Goal: Information Seeking & Learning: Find specific fact

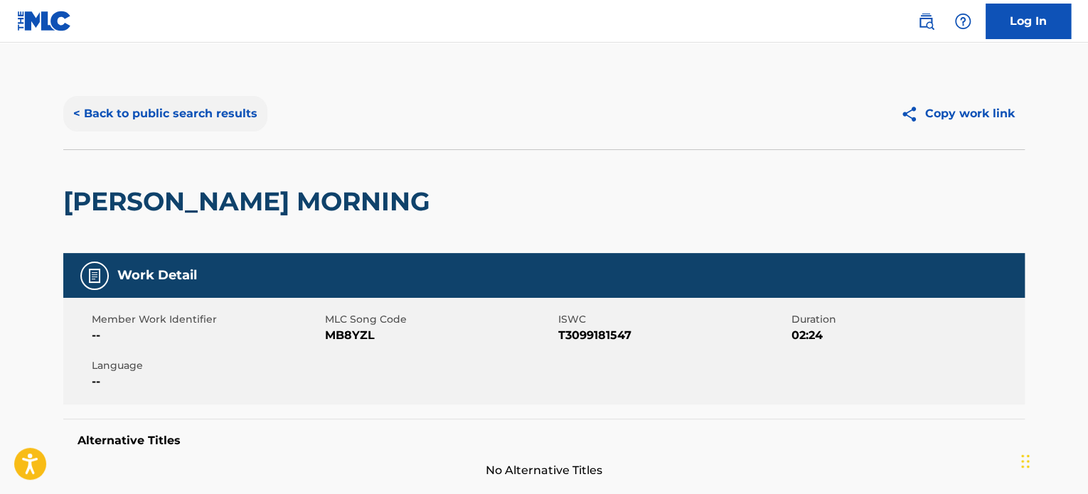
click at [214, 99] on button "< Back to public search results" at bounding box center [165, 114] width 204 height 36
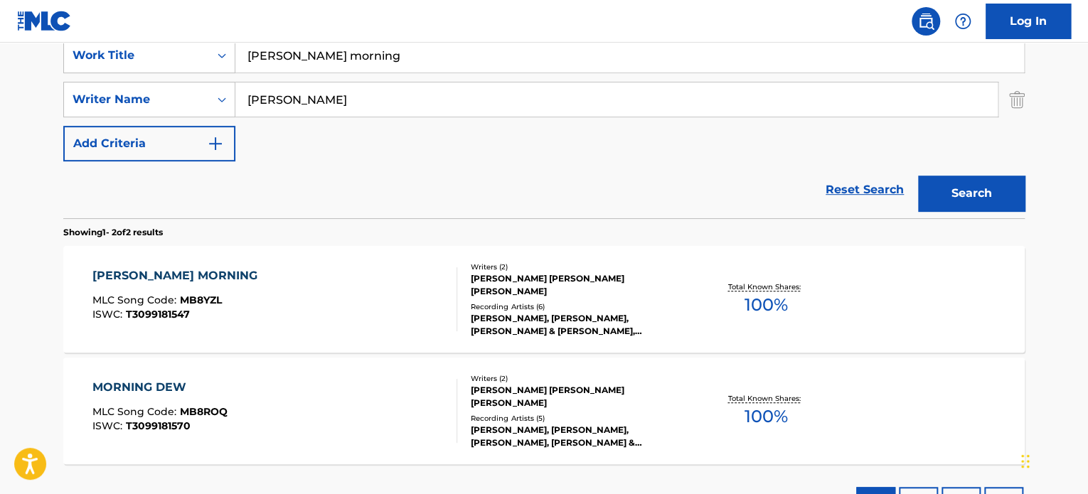
scroll to position [208, 0]
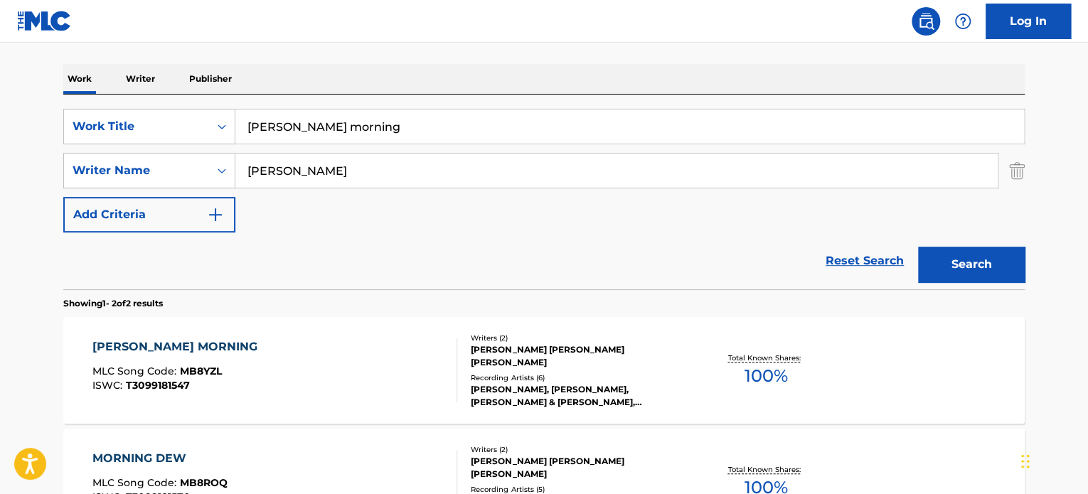
click at [314, 125] on input "[PERSON_NAME] morning" at bounding box center [629, 127] width 789 height 34
paste input "best friend"
type input "best friend"
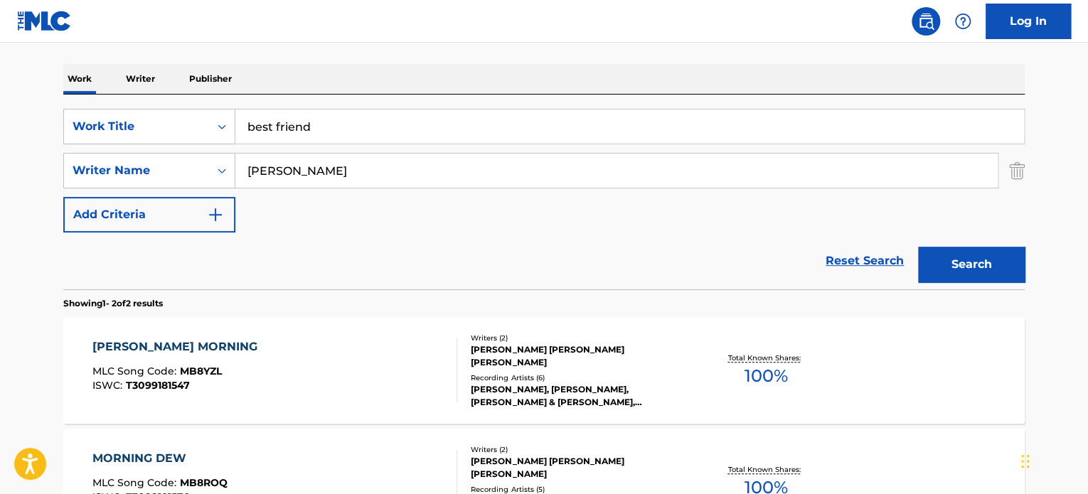
click at [317, 169] on input "[PERSON_NAME]" at bounding box center [616, 171] width 763 height 34
click at [317, 169] on input "SALMON" at bounding box center [616, 171] width 763 height 34
type input "SALMON"
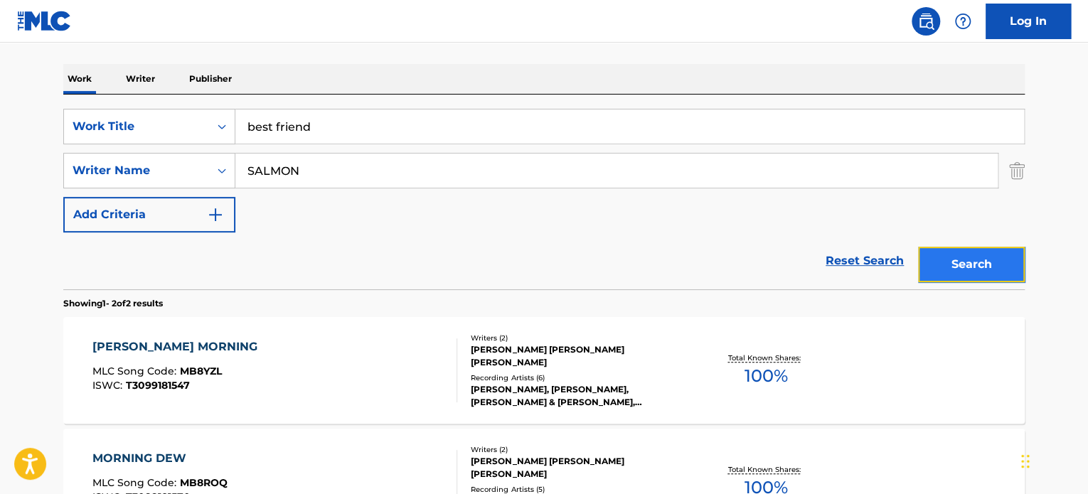
click at [973, 258] on button "Search" at bounding box center [971, 265] width 107 height 36
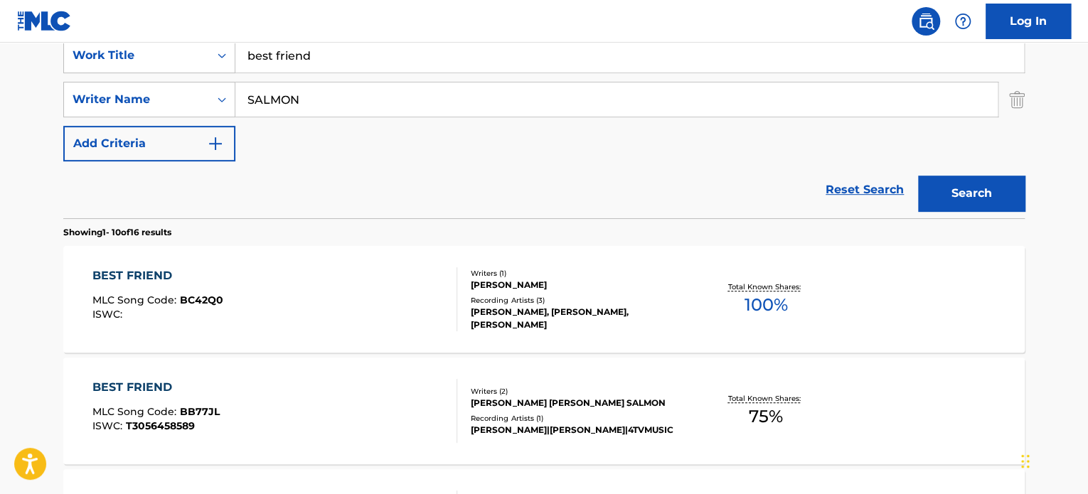
scroll to position [350, 0]
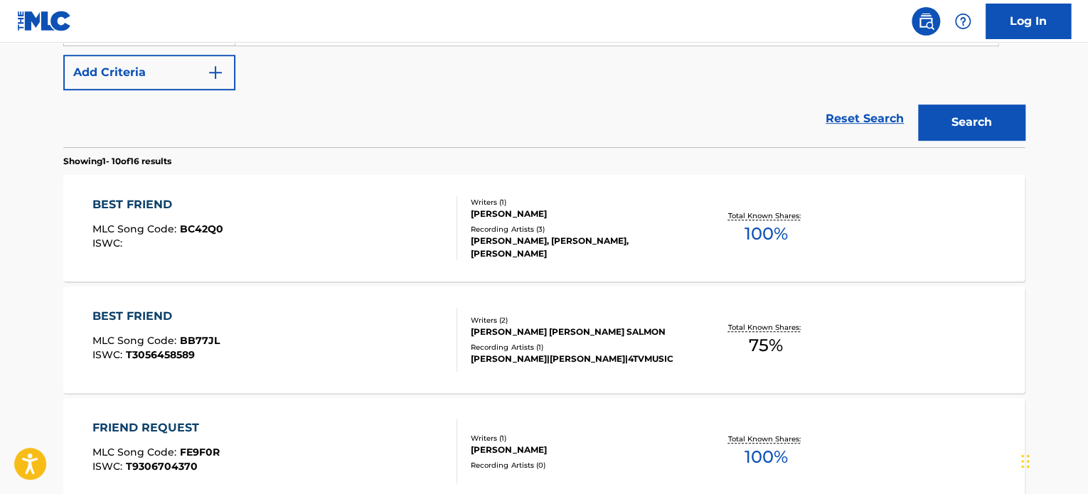
click at [376, 341] on div "BEST FRIEND MLC Song Code : BB77JL ISWC : T3056458589" at bounding box center [275, 340] width 366 height 64
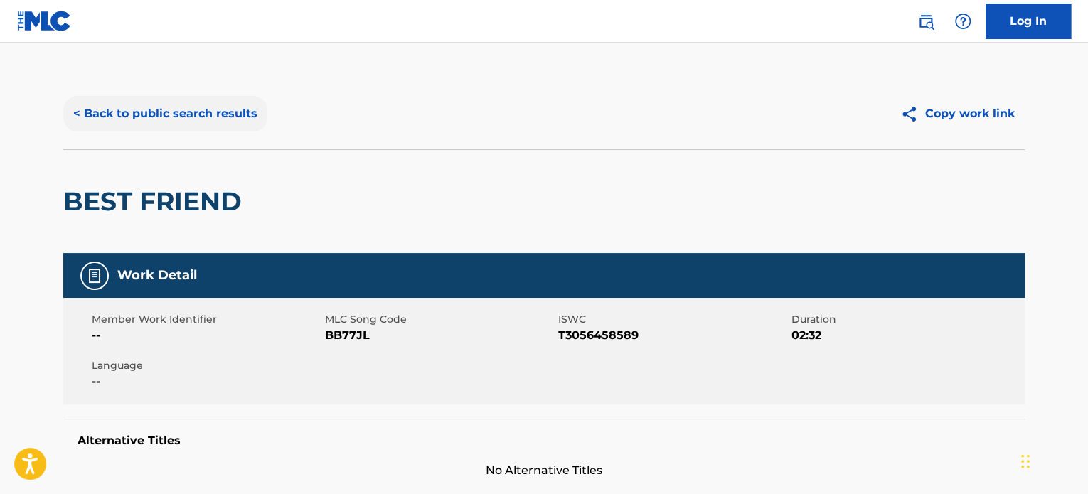
click at [233, 101] on button "< Back to public search results" at bounding box center [165, 114] width 204 height 36
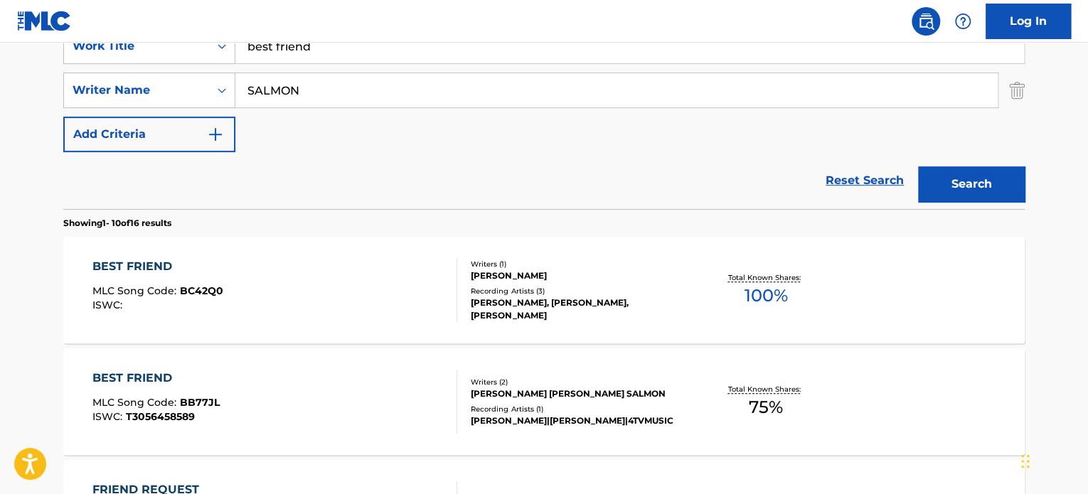
scroll to position [217, 0]
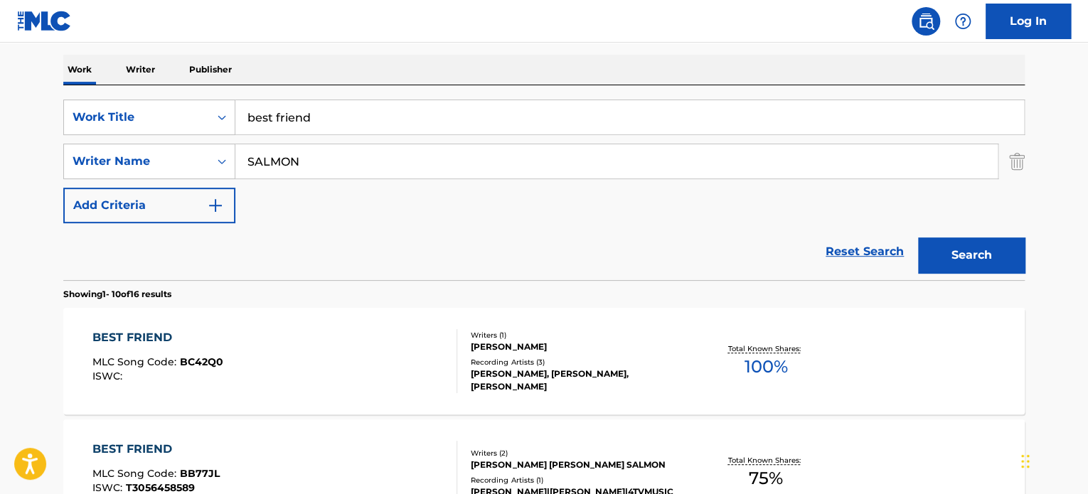
click at [322, 113] on input "best friend" at bounding box center [629, 117] width 789 height 34
paste input "FREEDOM FEELING"
type input "FREEDOM FEELING"
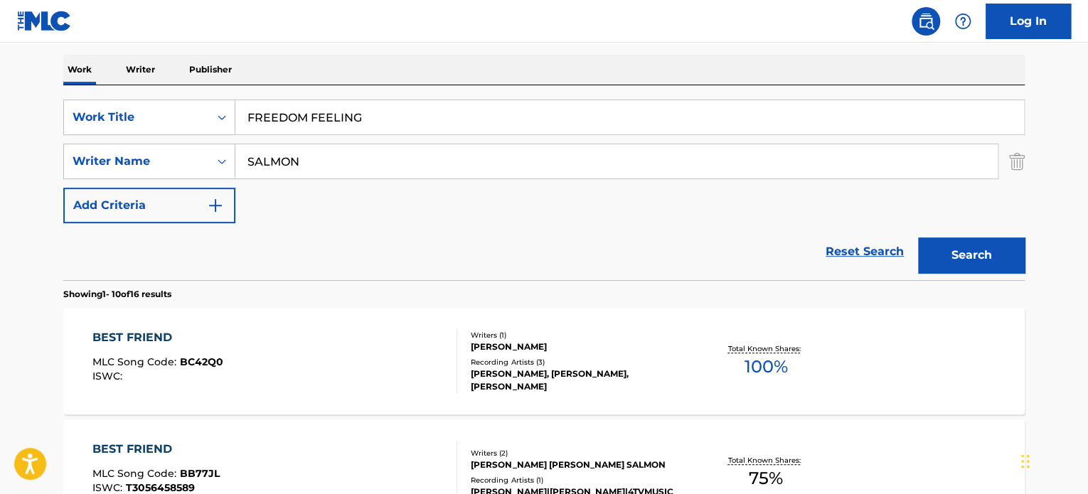
click at [336, 162] on input "SALMON" at bounding box center [616, 161] width 763 height 34
click at [336, 162] on input "VAN DAM" at bounding box center [616, 161] width 763 height 34
type input "VAN DAM"
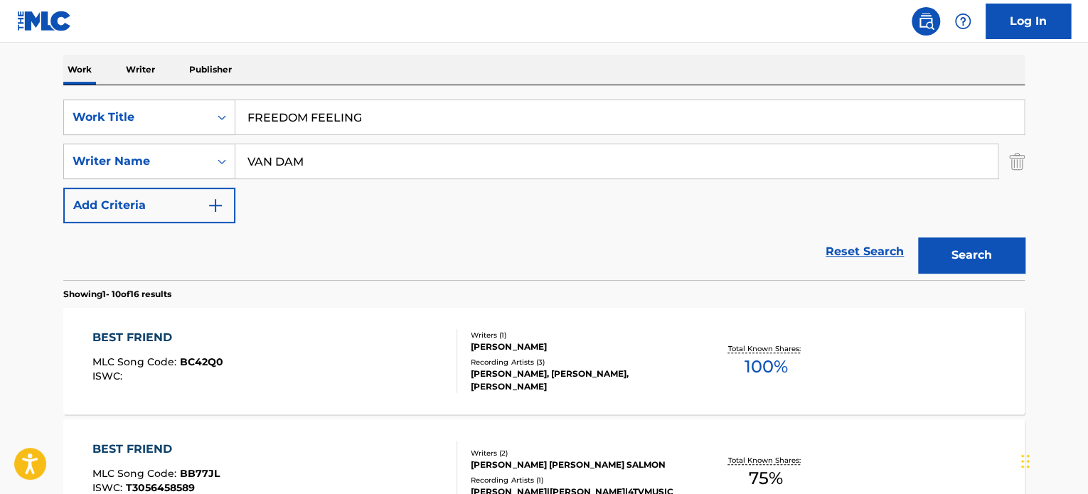
click at [336, 162] on input "VAN DAM" at bounding box center [616, 161] width 763 height 34
click at [972, 250] on button "Search" at bounding box center [971, 256] width 107 height 36
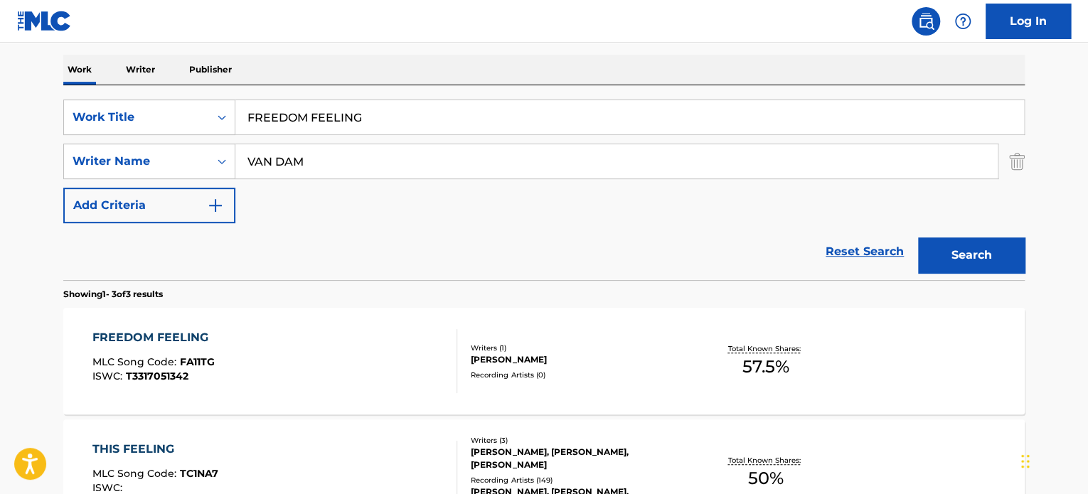
scroll to position [288, 0]
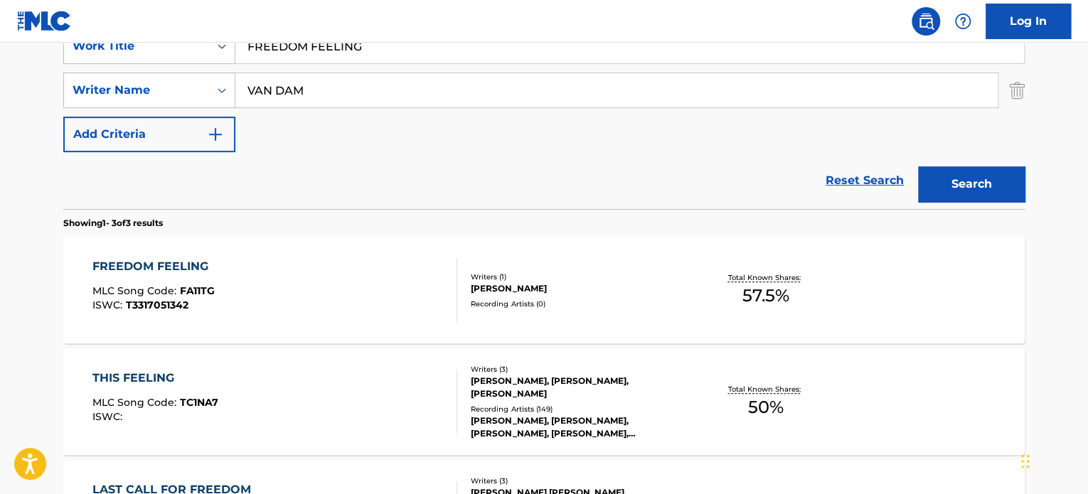
click at [391, 281] on div "FREEDOM FEELING MLC Song Code : FA11TG ISWC : T3317051342" at bounding box center [275, 290] width 366 height 64
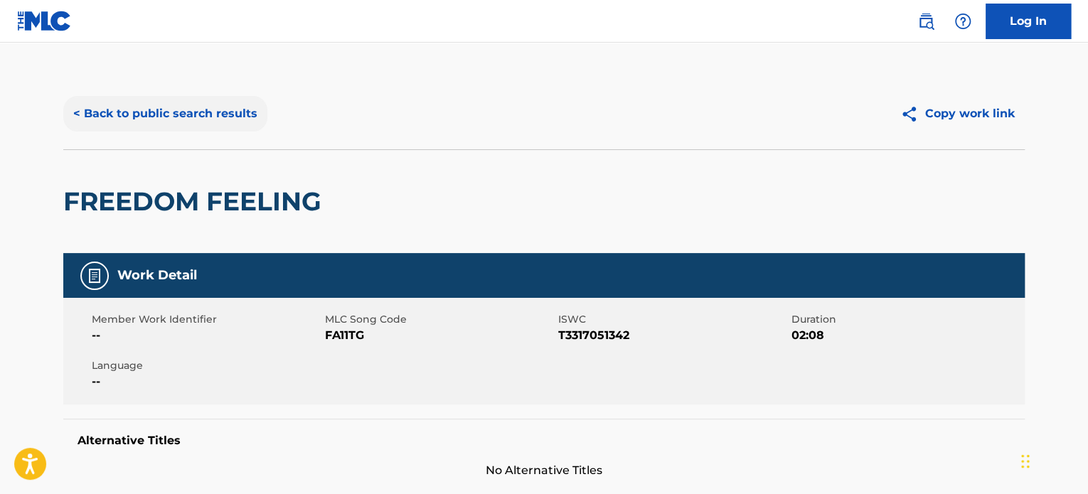
click at [190, 107] on button "< Back to public search results" at bounding box center [165, 114] width 204 height 36
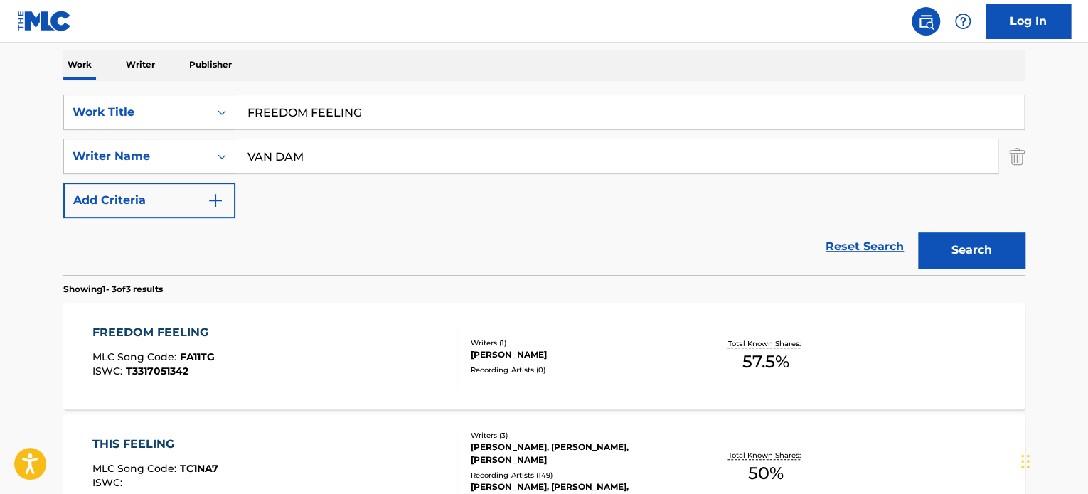
scroll to position [146, 0]
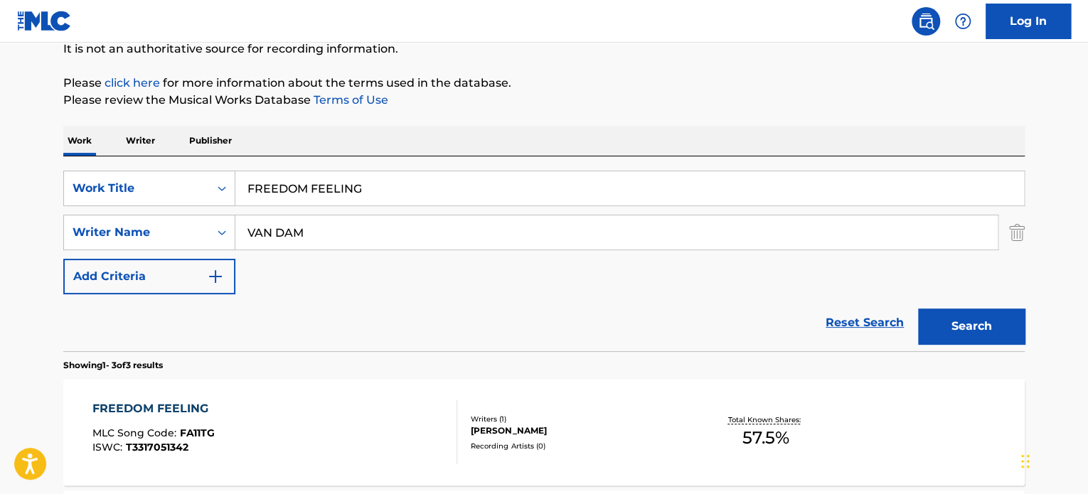
click at [324, 192] on input "FREEDOM FEELING" at bounding box center [629, 188] width 789 height 34
paste input "INDIE DRIVER"
type input "INDIE DRIVER"
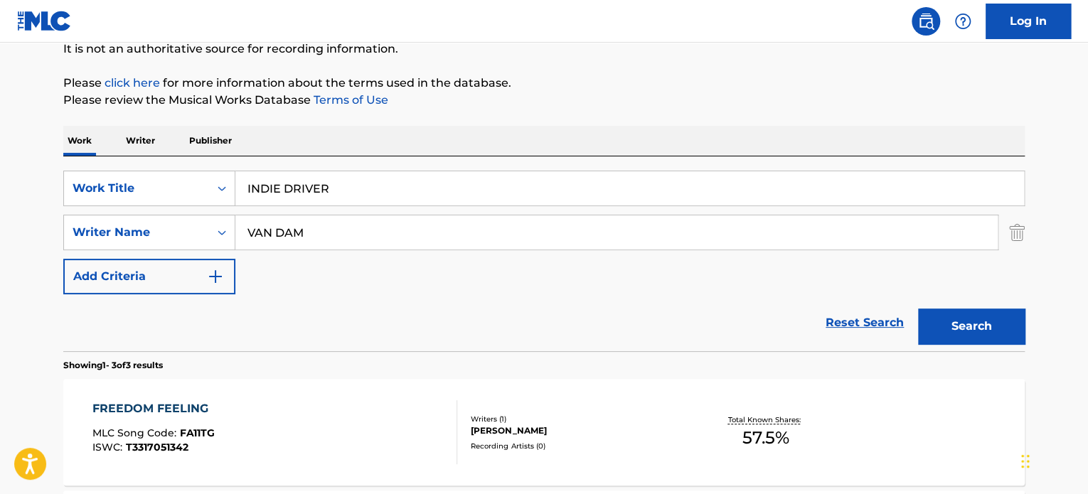
click at [356, 236] on input "VAN DAM" at bounding box center [616, 233] width 763 height 34
click at [356, 236] on input "POTTER" at bounding box center [616, 233] width 763 height 34
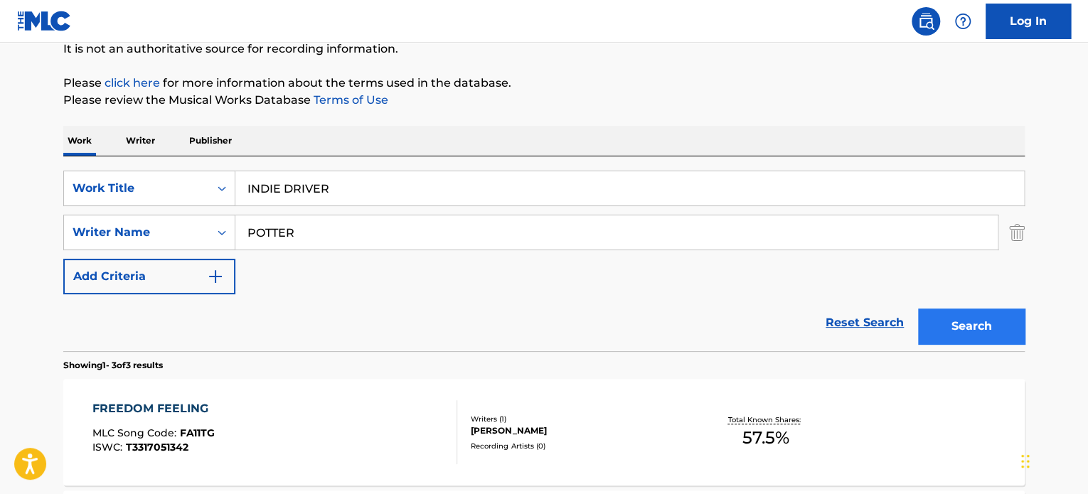
type input "POTTER"
click at [998, 312] on button "Search" at bounding box center [971, 327] width 107 height 36
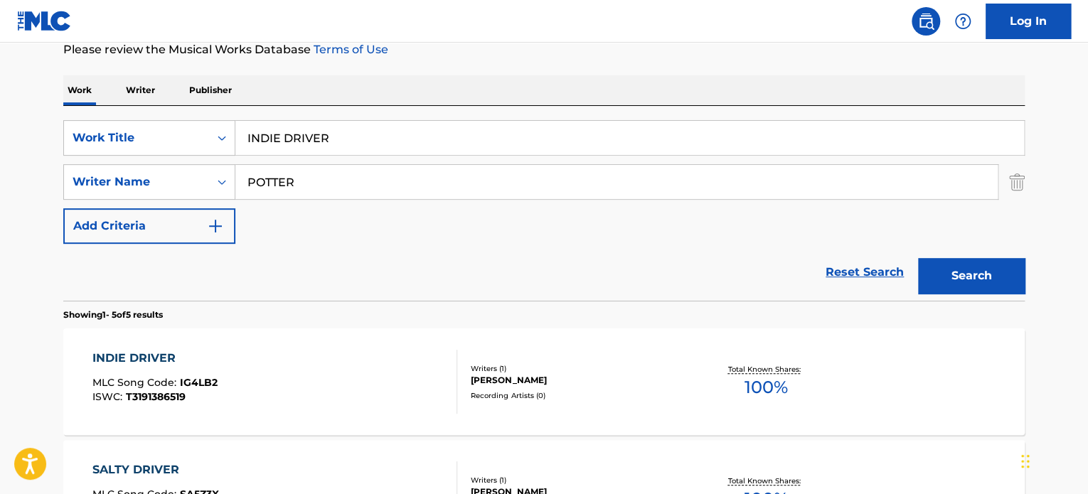
scroll to position [217, 0]
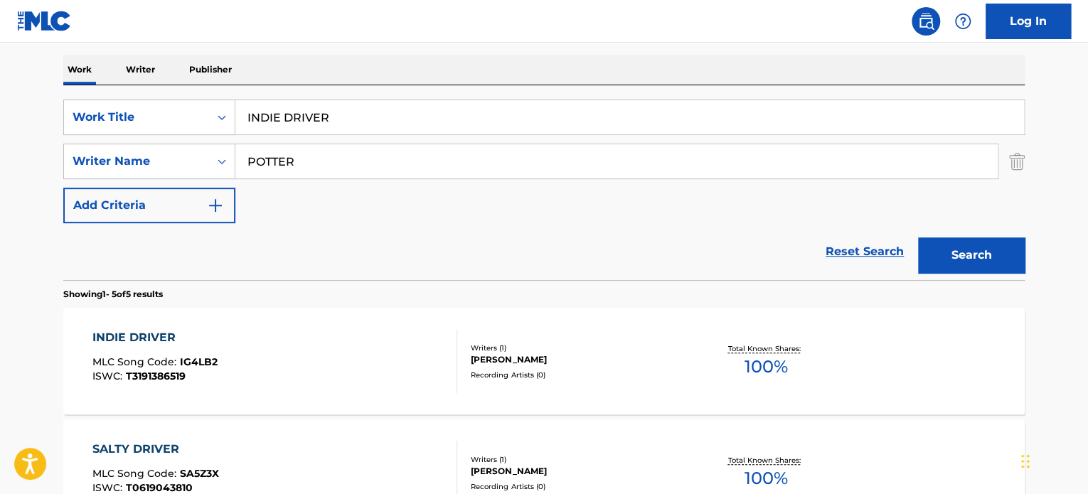
click at [314, 360] on div "INDIE DRIVER MLC Song Code : IG4LB2 ISWC : T3191386519" at bounding box center [275, 361] width 366 height 64
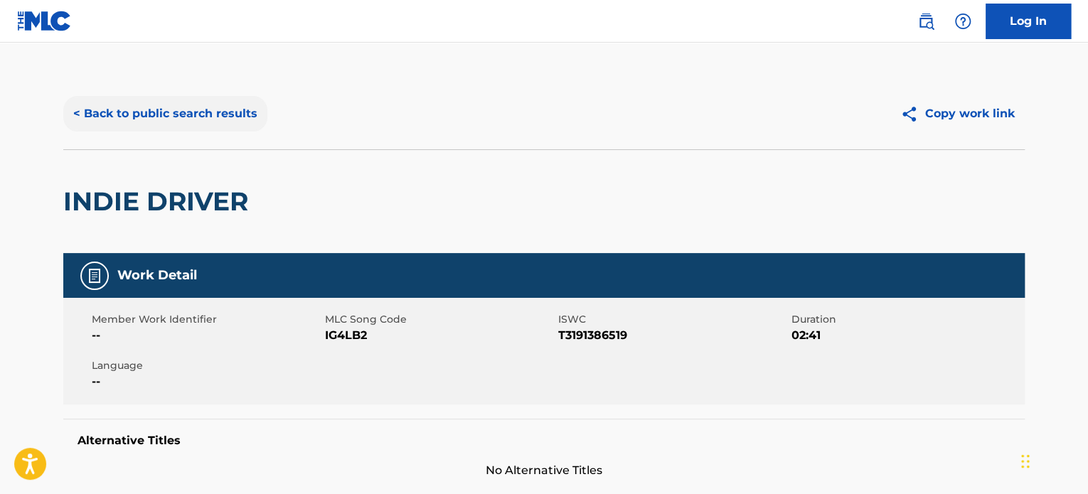
click at [214, 116] on button "< Back to public search results" at bounding box center [165, 114] width 204 height 36
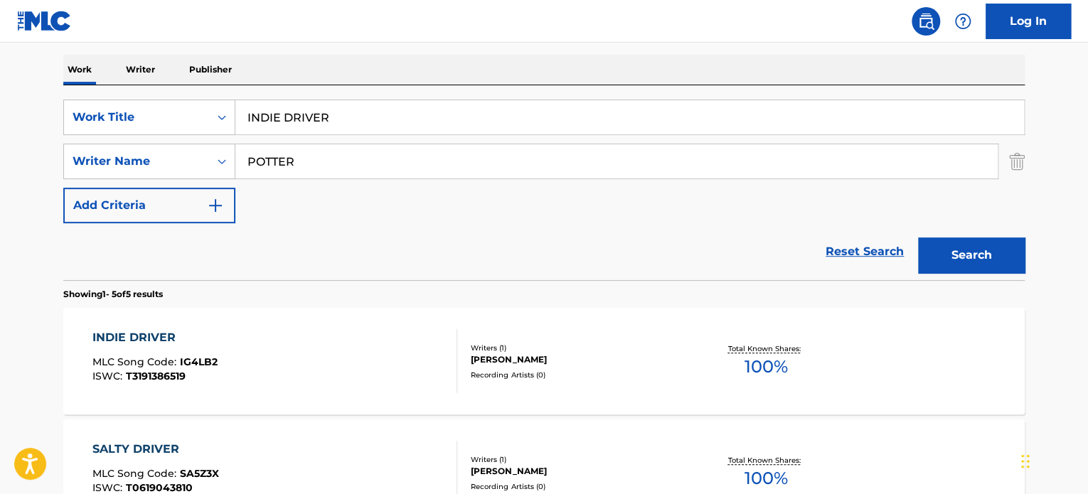
click at [316, 110] on input "INDIE DRIVER" at bounding box center [629, 117] width 789 height 34
paste input "ACOUSTIC JOURNEY"
type input "ACOUSTIC JOURNEY"
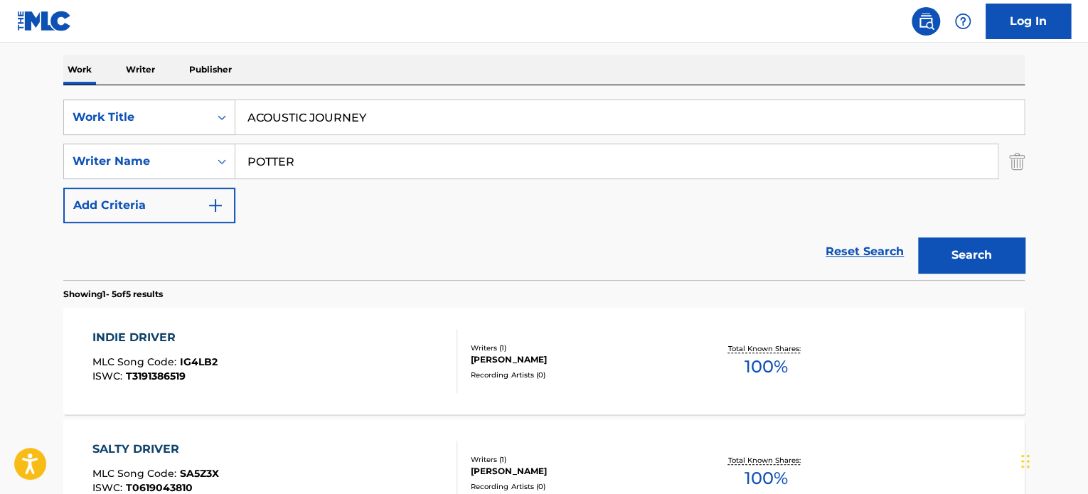
click at [326, 174] on input "POTTER" at bounding box center [616, 161] width 763 height 34
click at [320, 162] on input "[PERSON_NAME]" at bounding box center [616, 161] width 763 height 34
click at [926, 251] on button "Search" at bounding box center [971, 256] width 107 height 36
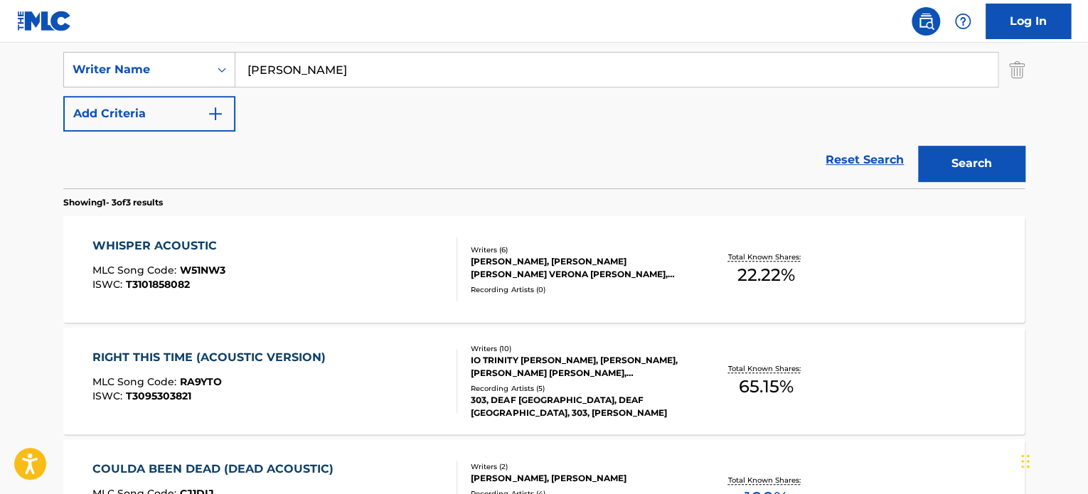
scroll to position [147, 0]
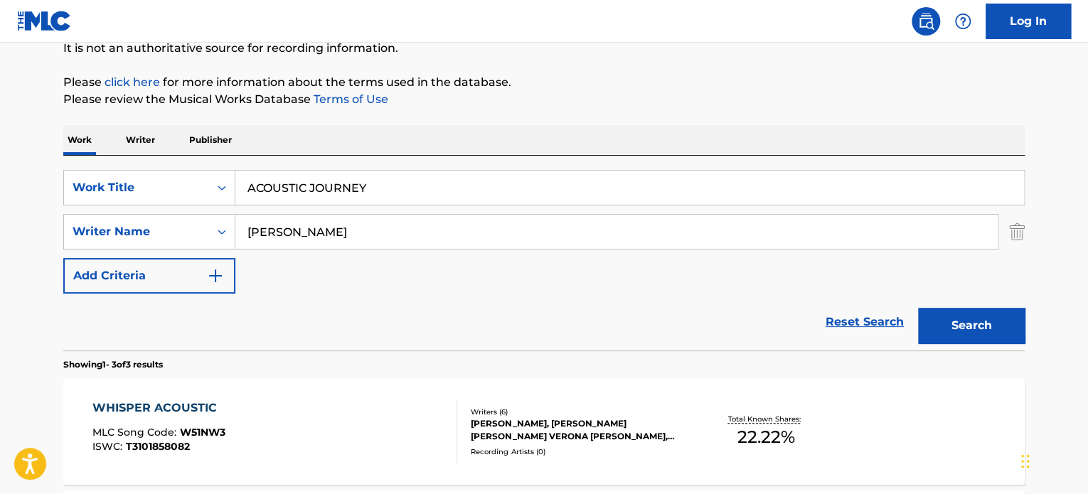
click at [430, 240] on input "[PERSON_NAME]" at bounding box center [616, 232] width 763 height 34
click at [353, 235] on input "[PERSON_NAME]" at bounding box center [616, 232] width 763 height 34
type input "LAMMIMAN"
click at [918, 308] on button "Search" at bounding box center [971, 326] width 107 height 36
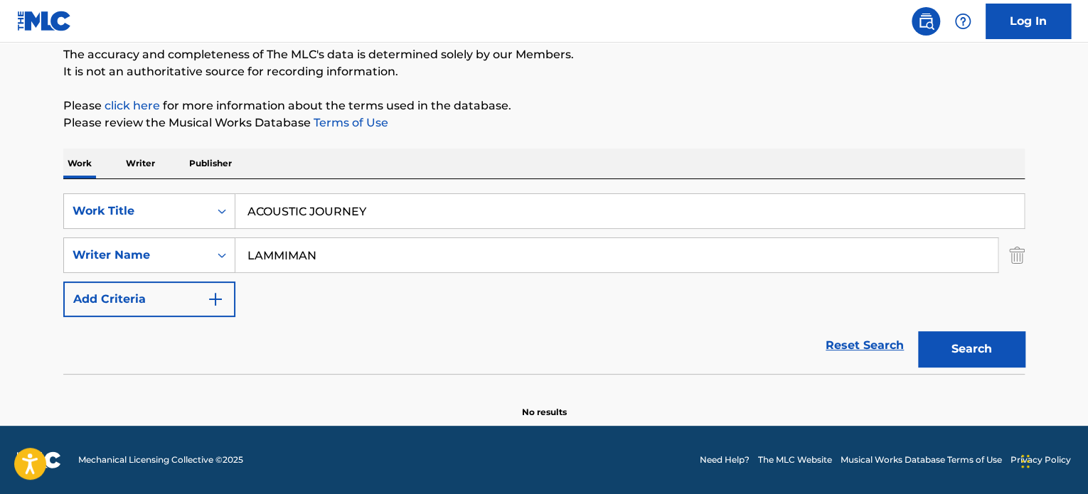
scroll to position [122, 0]
click at [353, 235] on div "SearchWithCriteria6602a09d-a37e-4151-b148-52839cc6abb9 Work Title ACOUSTIC JOUR…" at bounding box center [544, 256] width 962 height 124
click at [359, 249] on input "LAMMIMAN" at bounding box center [616, 256] width 763 height 34
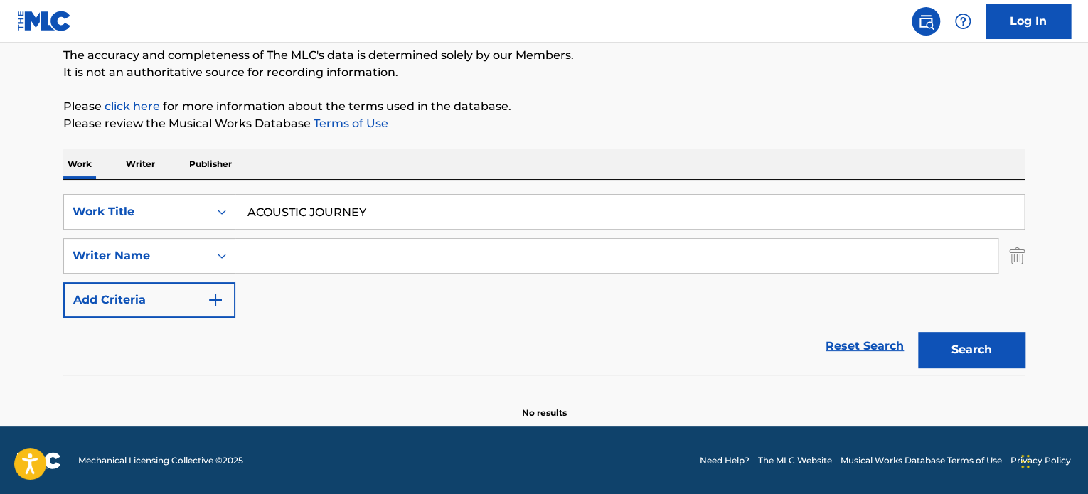
click at [918, 332] on button "Search" at bounding box center [971, 350] width 107 height 36
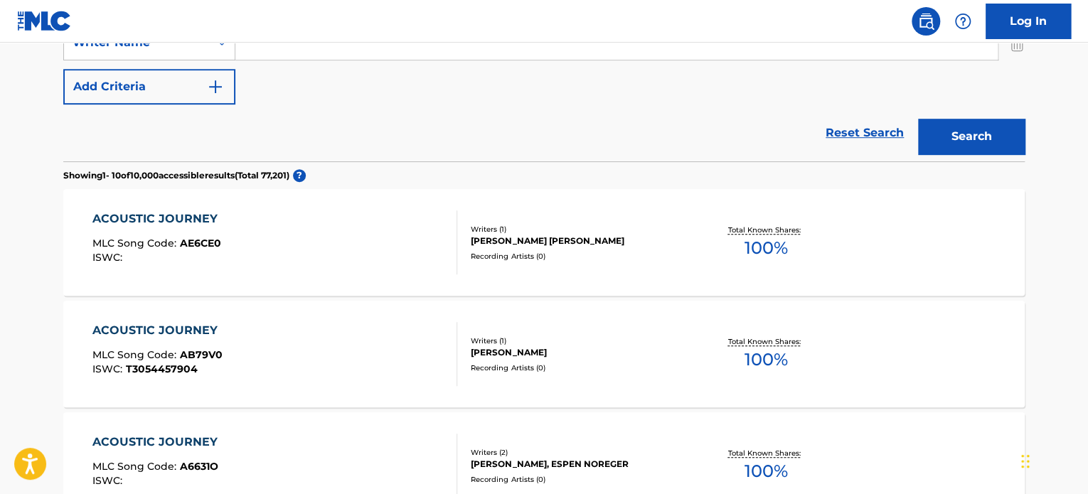
scroll to position [194, 0]
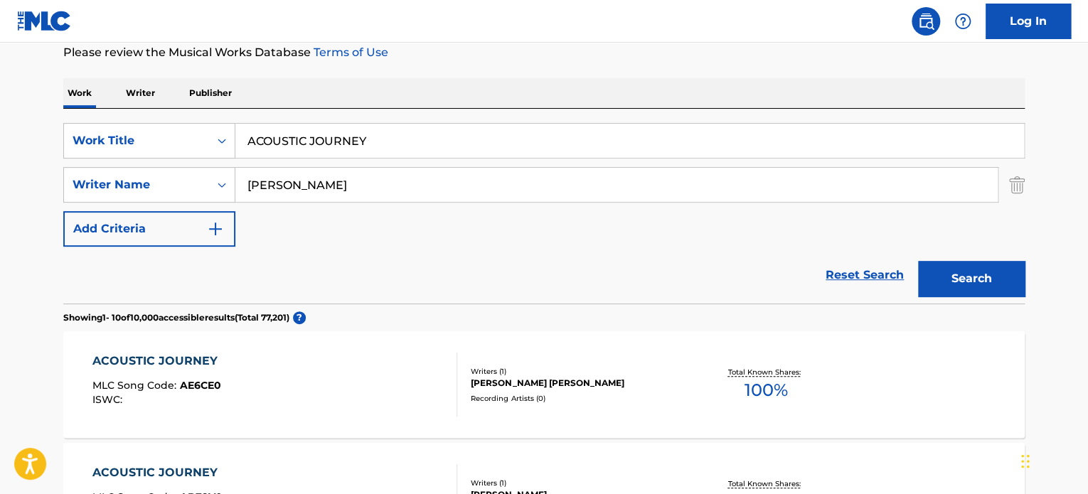
type input "[PERSON_NAME]"
click at [918, 261] on button "Search" at bounding box center [971, 279] width 107 height 36
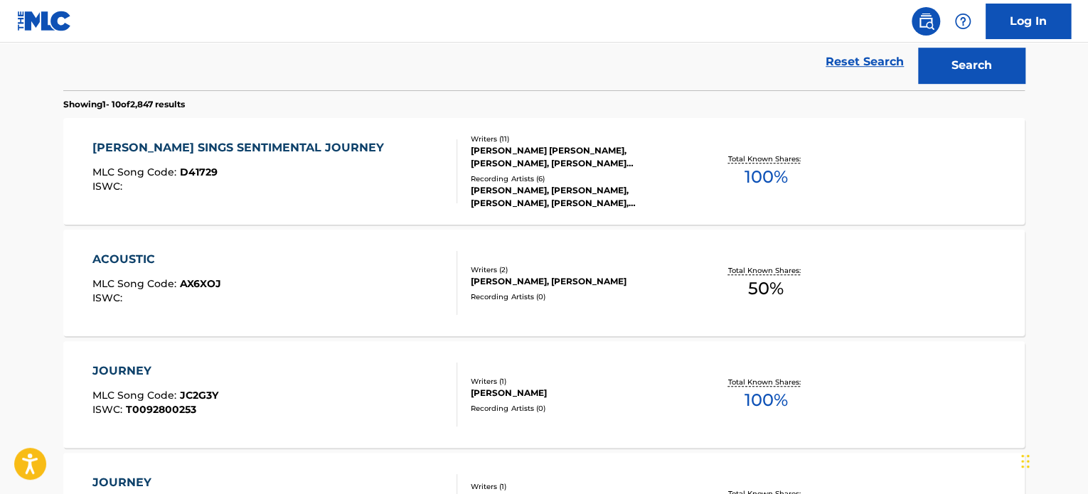
scroll to position [51, 0]
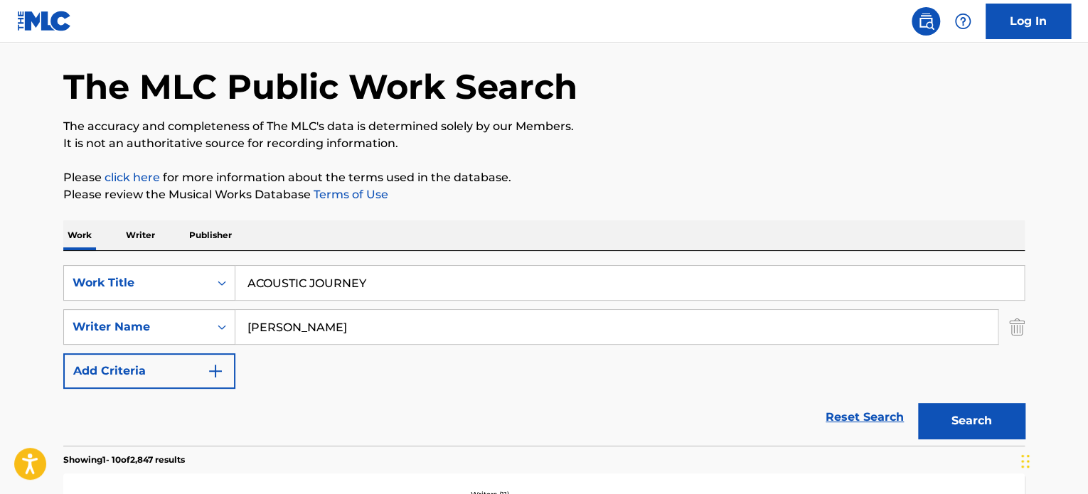
click at [350, 273] on input "ACOUSTIC JOURNEY" at bounding box center [629, 283] width 789 height 34
paste input "IN THE AIR"
type input "IN THE AIR"
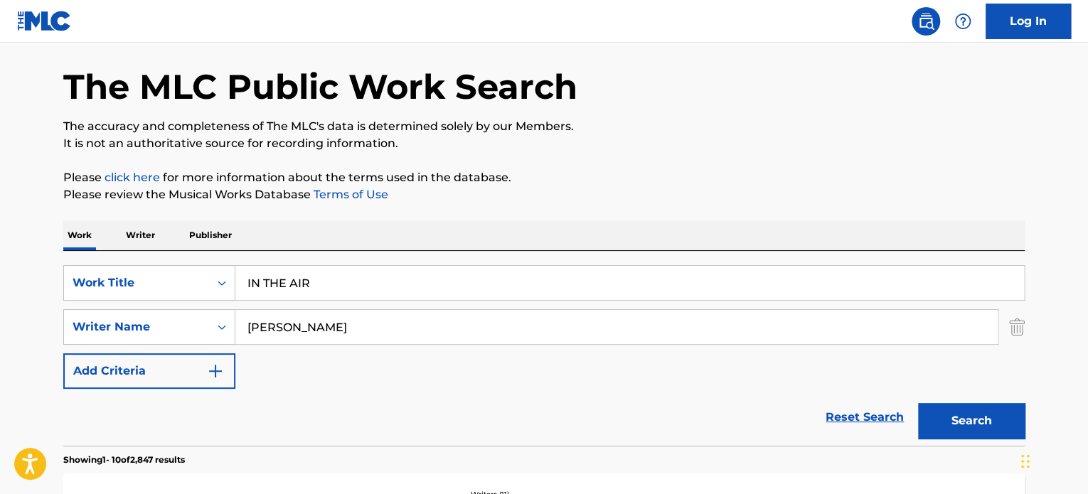
click at [329, 324] on input "[PERSON_NAME]" at bounding box center [616, 327] width 763 height 34
click at [328, 324] on input "[PERSON_NAME]" at bounding box center [616, 327] width 763 height 34
type input "[PERSON_NAME]"
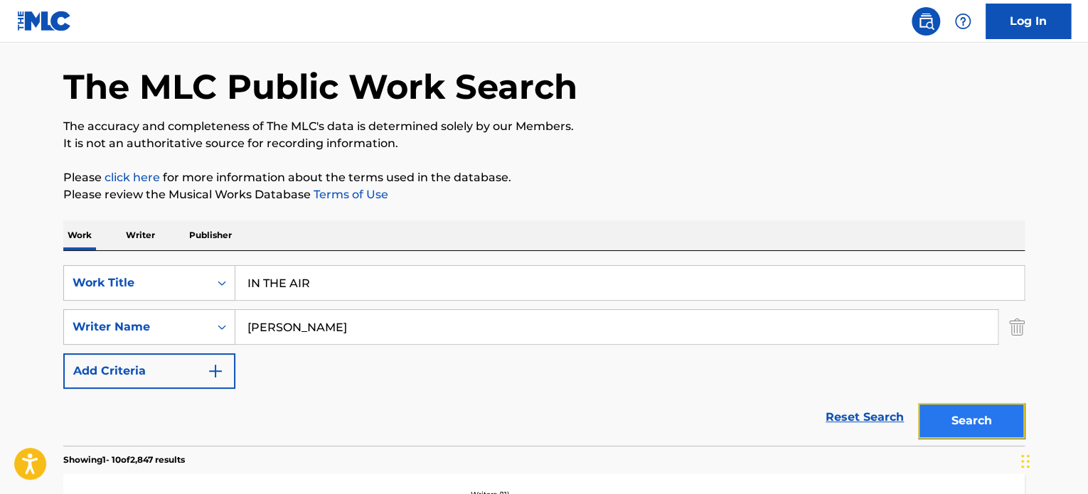
click at [965, 428] on button "Search" at bounding box center [971, 421] width 107 height 36
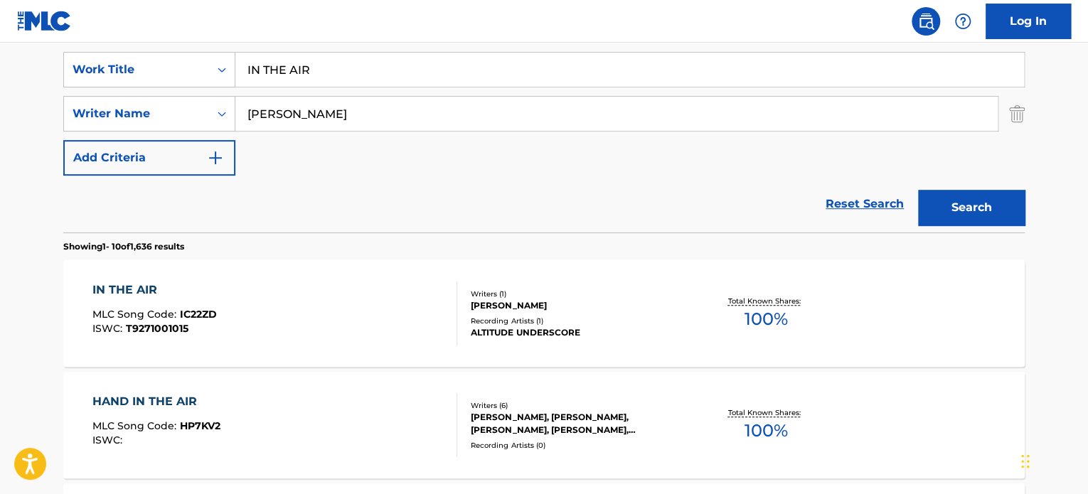
click at [382, 298] on div "IN THE AIR MLC Song Code : IC22ZD ISWC : T9271001015" at bounding box center [275, 314] width 366 height 64
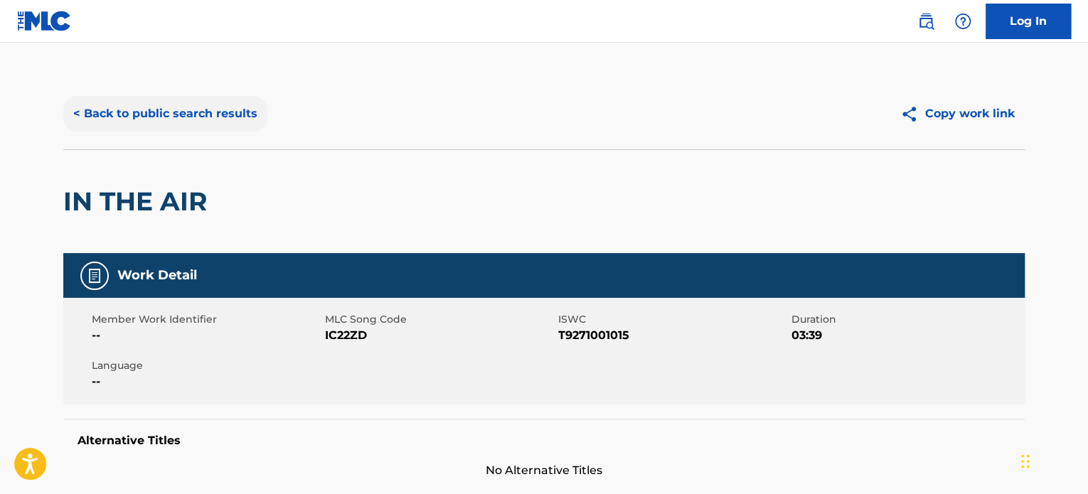
click at [202, 97] on button "< Back to public search results" at bounding box center [165, 114] width 204 height 36
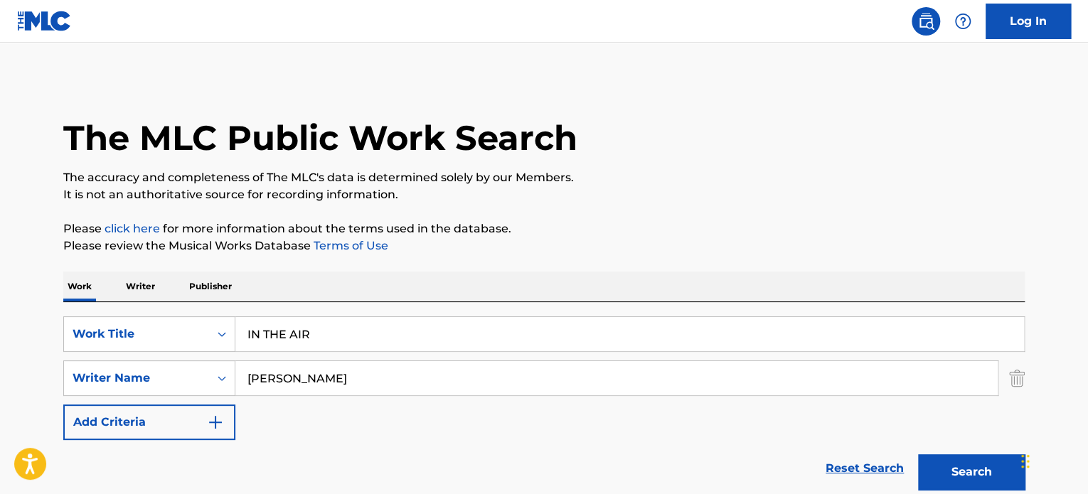
scroll to position [265, 0]
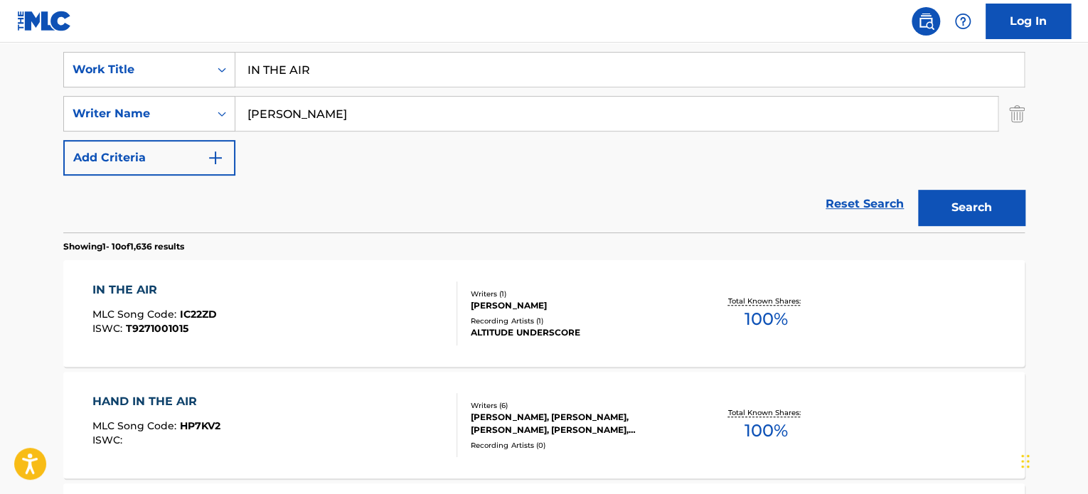
click at [315, 69] on input "IN THE AIR" at bounding box center [629, 70] width 789 height 34
paste input "ESCAPE TO THE COUNTRY"
type input "ESCAPE TO THE COUNTRY"
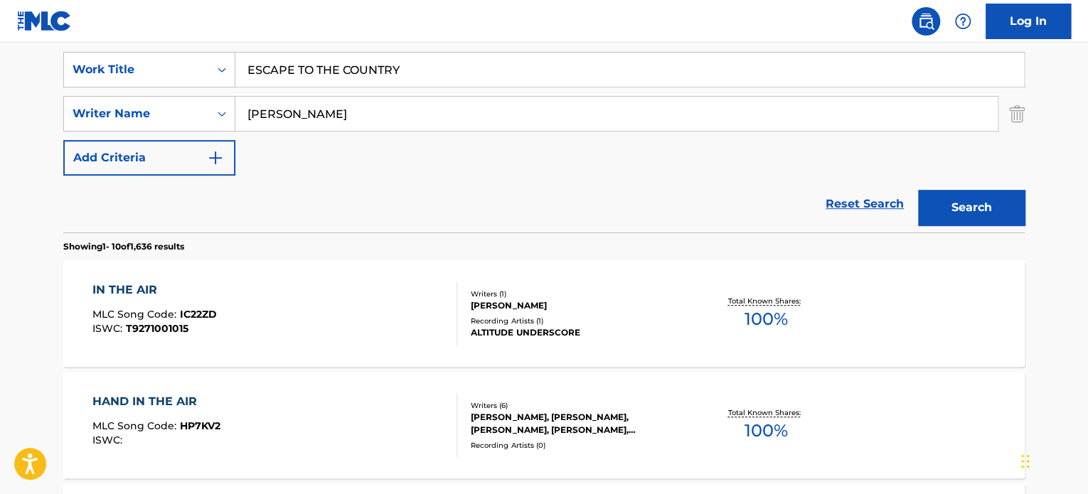
click at [344, 117] on input "[PERSON_NAME]" at bounding box center [616, 114] width 763 height 34
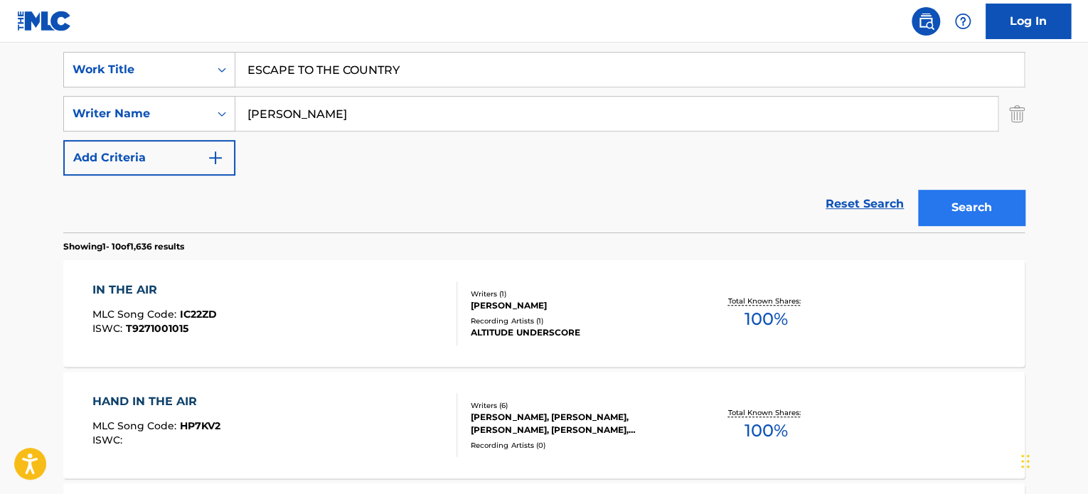
type input "[PERSON_NAME]"
click at [942, 194] on button "Search" at bounding box center [971, 208] width 107 height 36
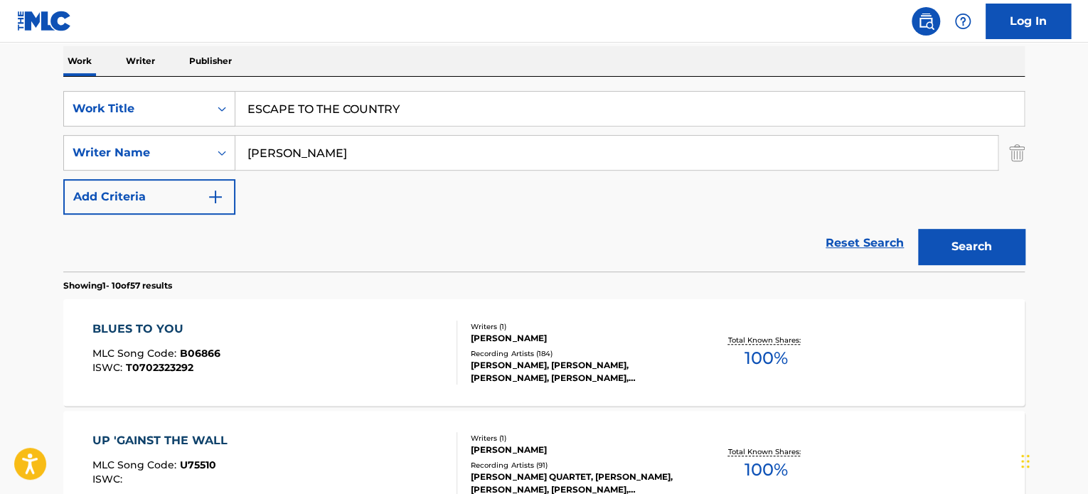
scroll to position [194, 0]
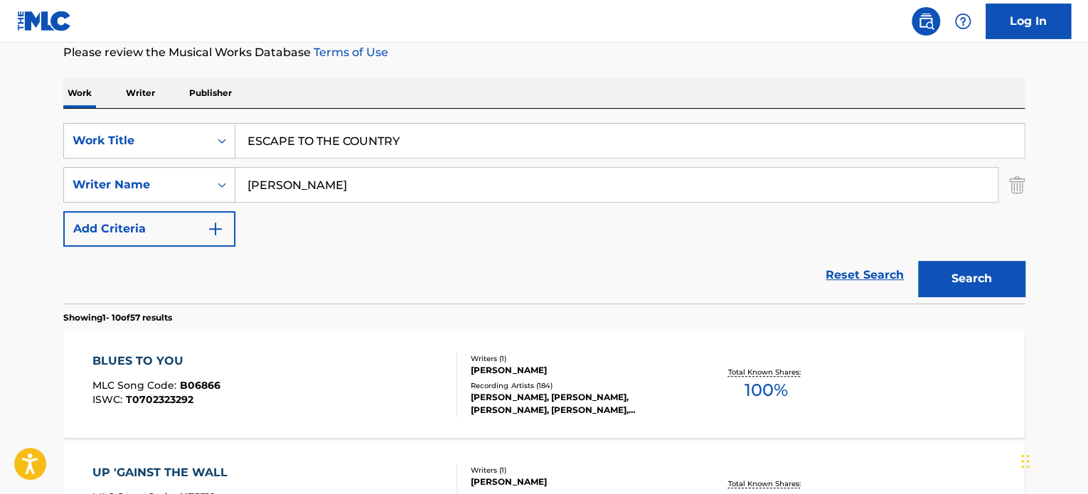
click at [319, 134] on input "ESCAPE TO THE COUNTRY" at bounding box center [629, 141] width 789 height 34
paste input "HOMEGROWN"
type input "HOMEGROWN"
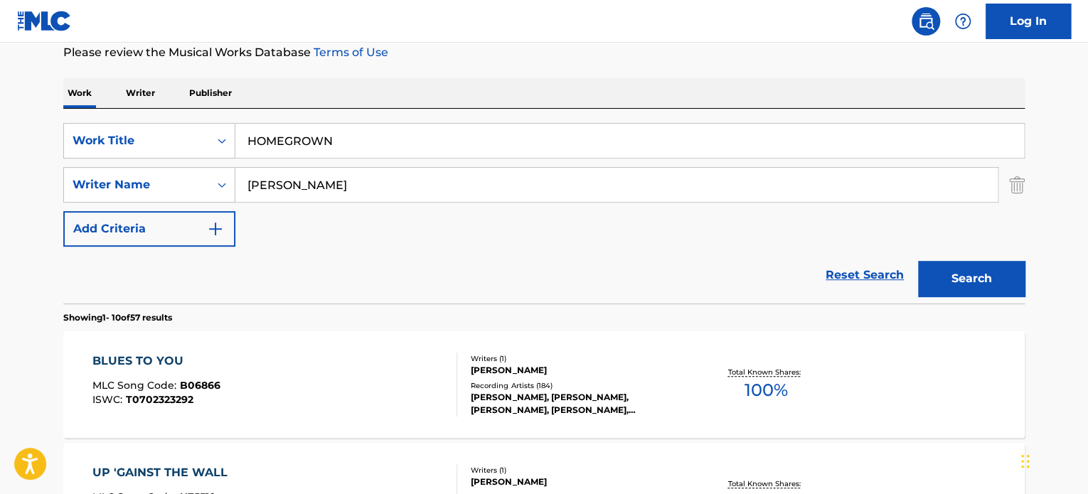
click at [341, 186] on input "[PERSON_NAME]" at bounding box center [616, 185] width 763 height 34
type input "[PERSON_NAME]"
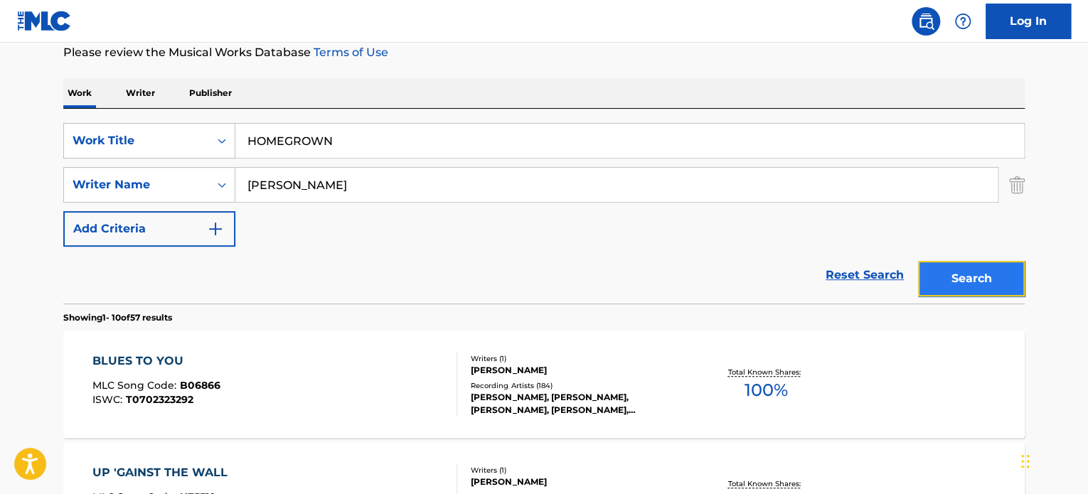
click at [957, 272] on button "Search" at bounding box center [971, 279] width 107 height 36
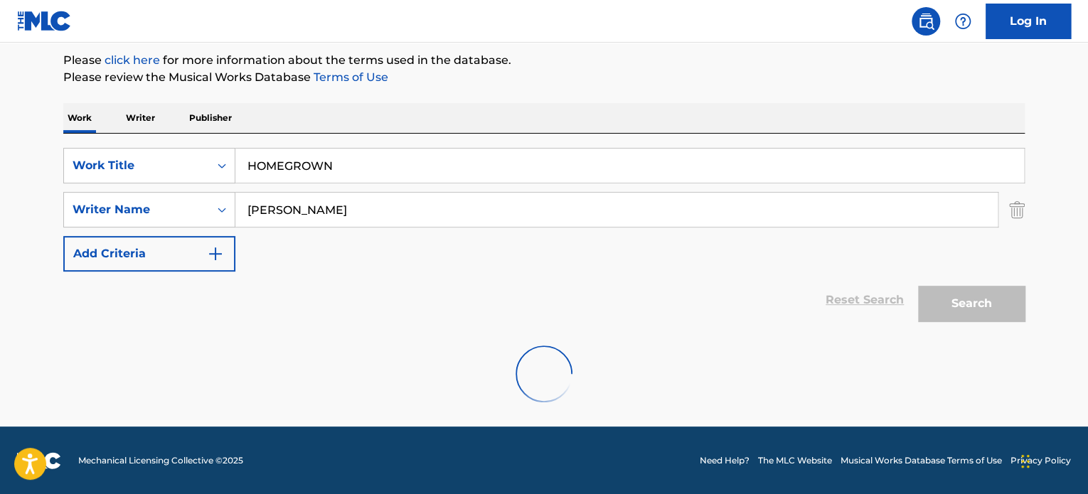
scroll to position [122, 0]
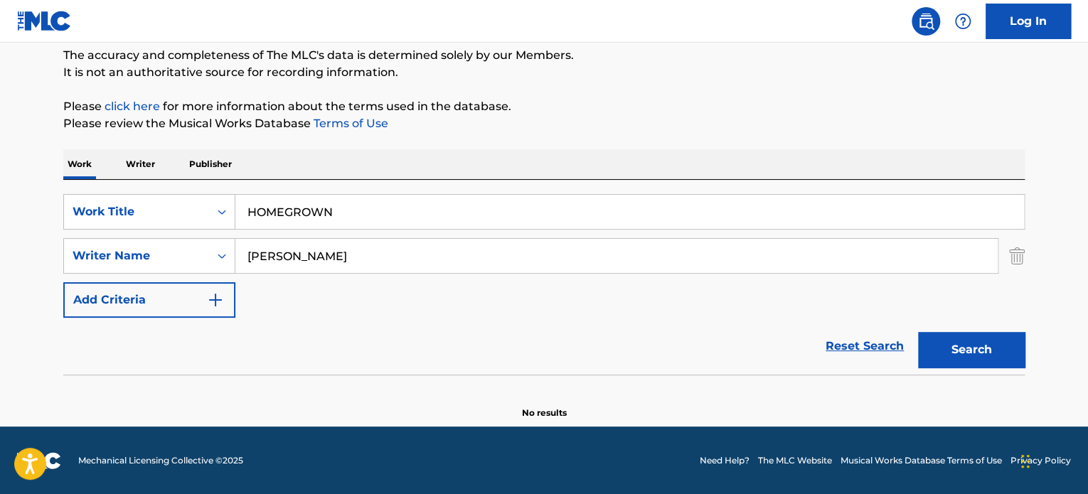
click at [359, 205] on input "HOMEGROWN" at bounding box center [629, 212] width 789 height 34
paste input "SHAKE ON IT"
type input "SHAKE ON IT"
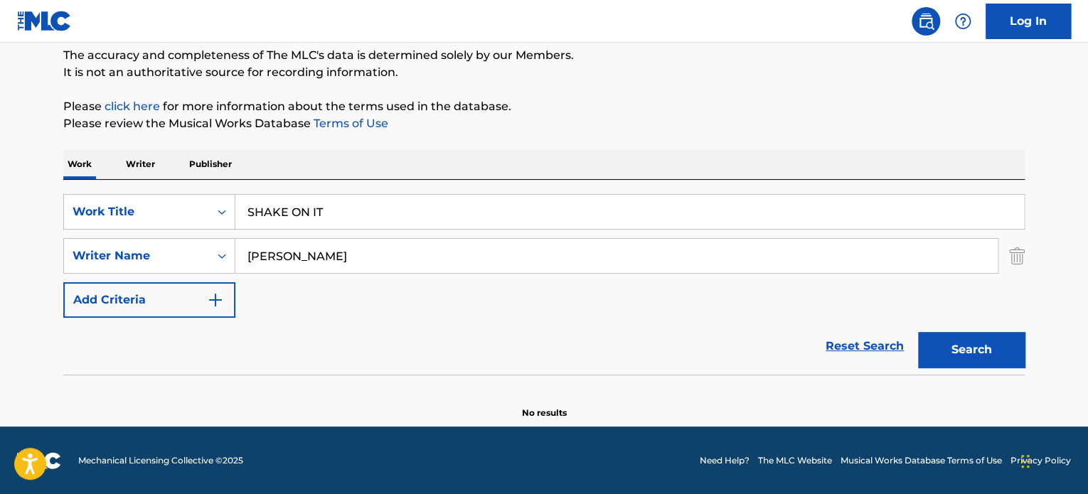
click at [358, 259] on input "[PERSON_NAME]" at bounding box center [616, 256] width 763 height 34
type input "[PERSON_NAME]"
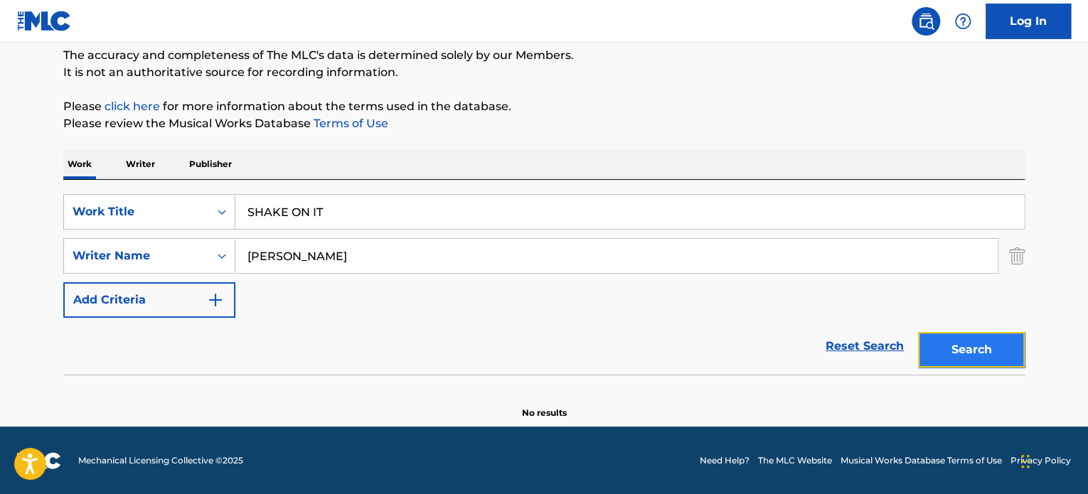
click at [960, 349] on button "Search" at bounding box center [971, 350] width 107 height 36
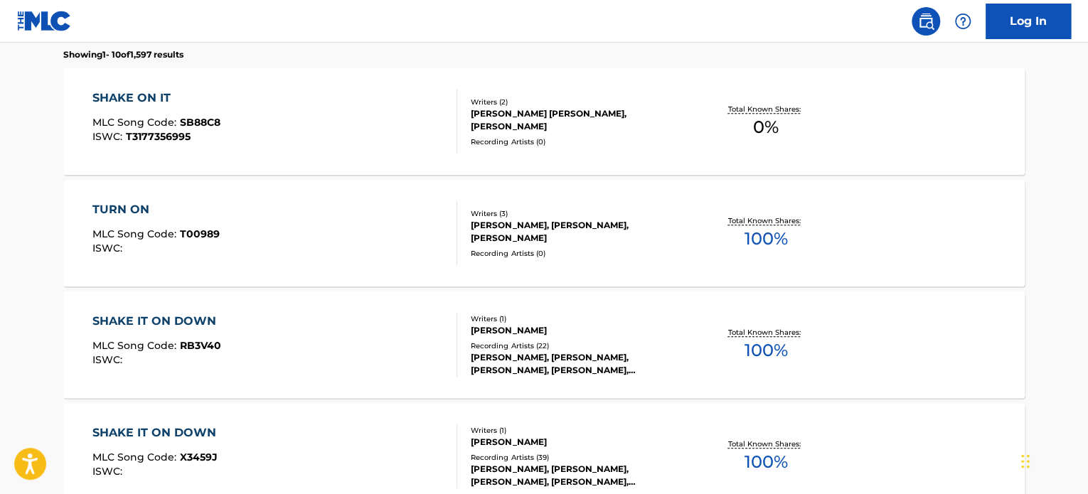
scroll to position [478, 0]
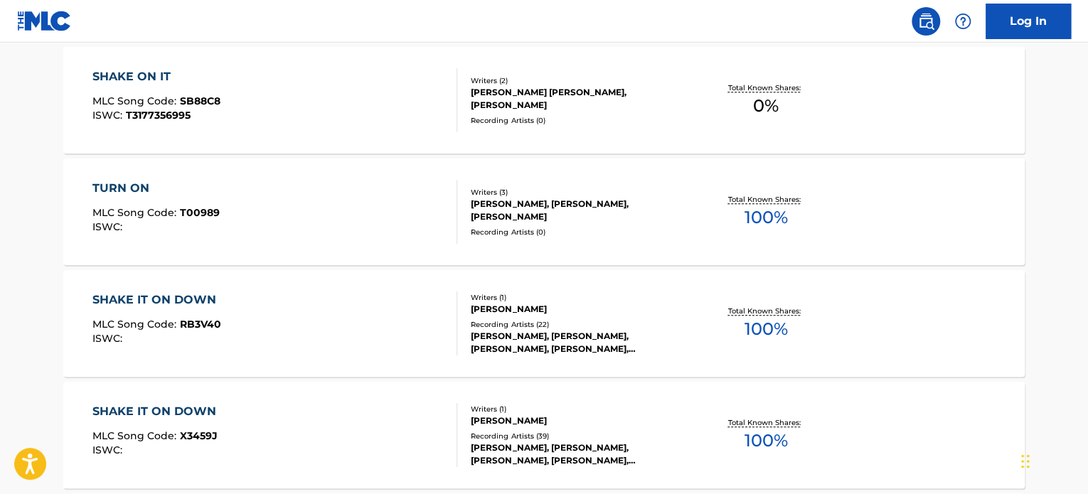
click at [341, 75] on div "SHAKE ON IT MLC Song Code : SB88C8 ISWC : T3177356995" at bounding box center [275, 100] width 366 height 64
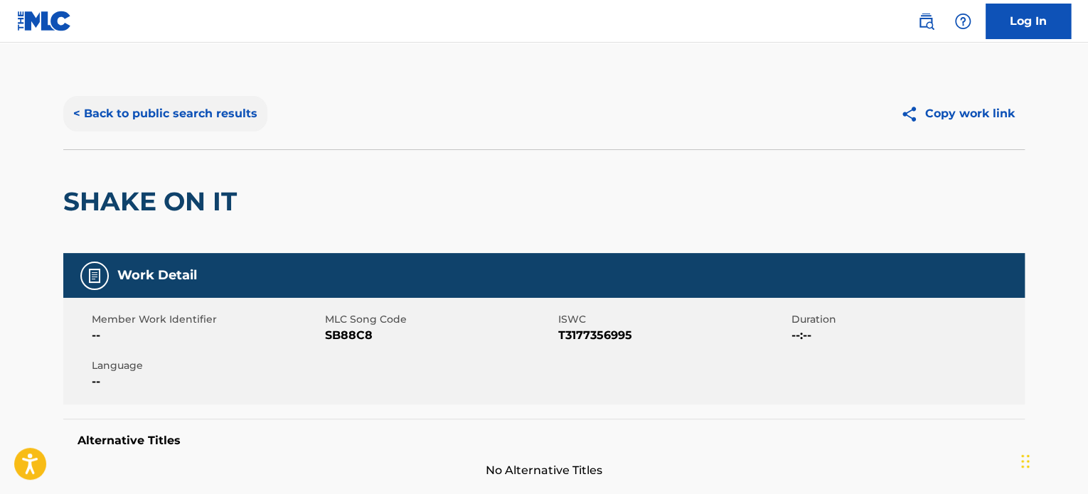
click at [152, 120] on button "< Back to public search results" at bounding box center [165, 114] width 204 height 36
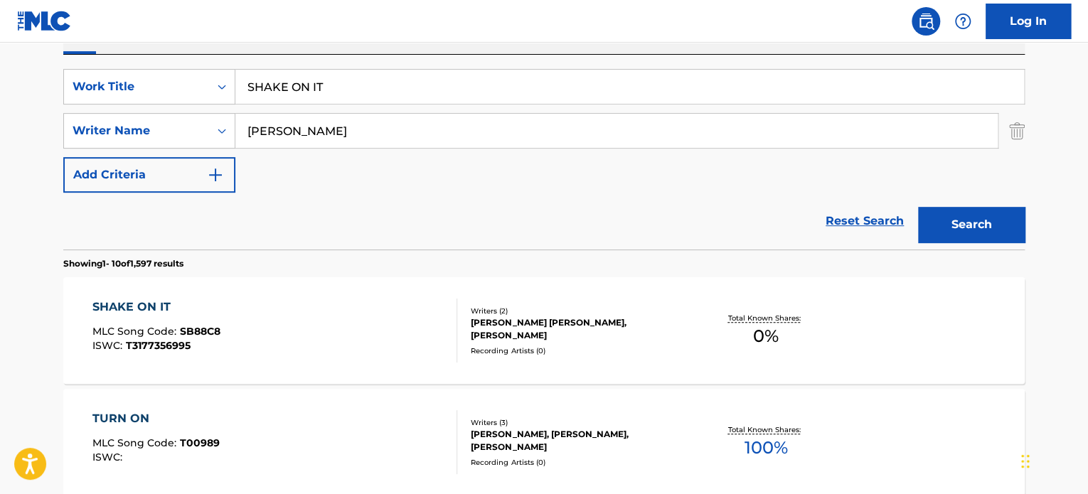
scroll to position [204, 0]
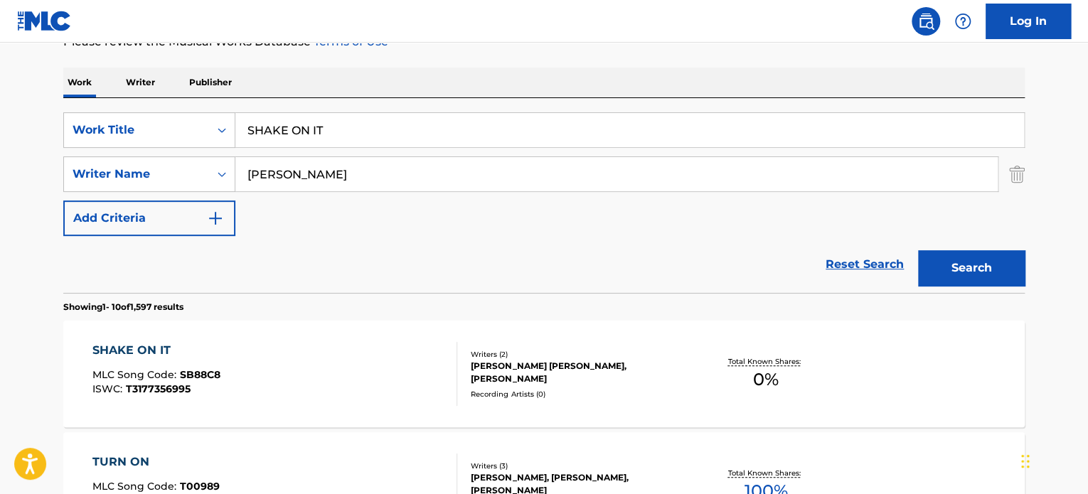
click at [320, 129] on input "SHAKE ON IT" at bounding box center [629, 130] width 789 height 34
paste input "FANTASTIC FLYING MACHINES"
type input "FANTASTIC FLYING MACHINES"
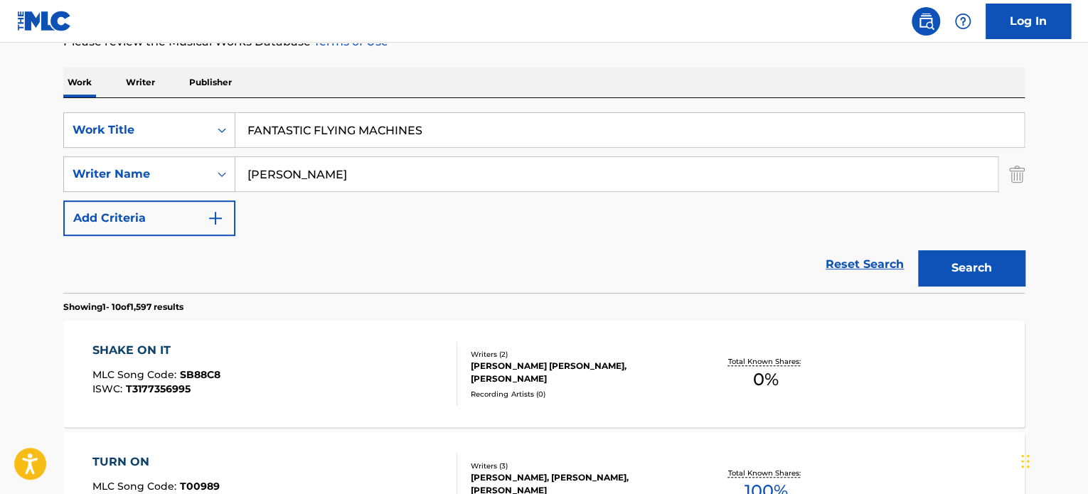
click at [356, 177] on input "[PERSON_NAME]" at bounding box center [616, 174] width 763 height 34
click at [961, 258] on button "Search" at bounding box center [971, 268] width 107 height 36
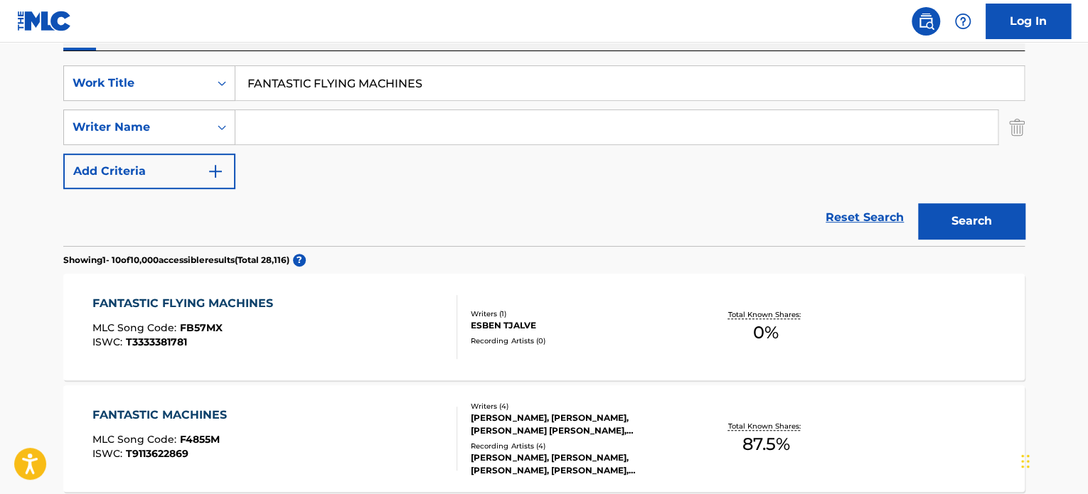
scroll to position [275, 0]
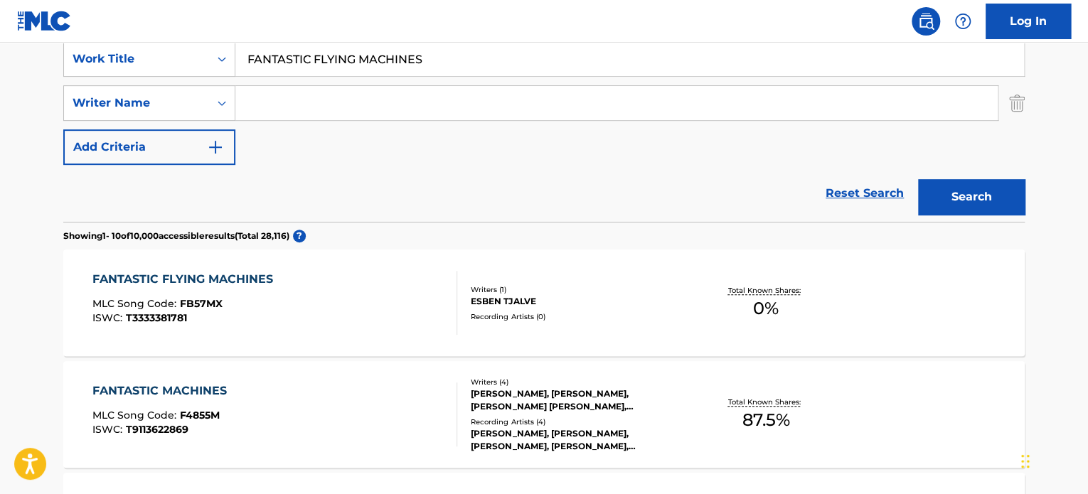
click at [404, 295] on div "FANTASTIC FLYING MACHINES MLC Song Code : FB57MX ISWC : T3333381781" at bounding box center [275, 303] width 366 height 64
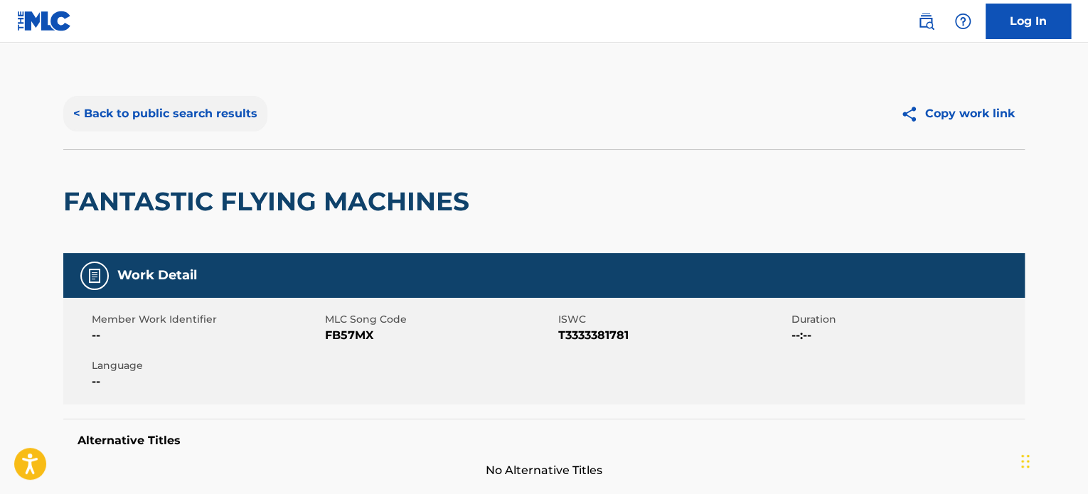
click at [218, 111] on button "< Back to public search results" at bounding box center [165, 114] width 204 height 36
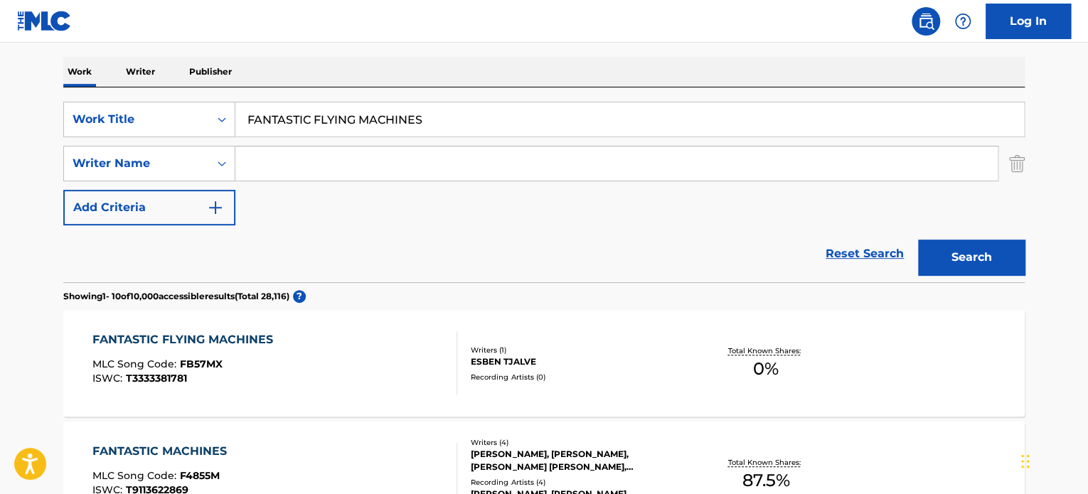
scroll to position [133, 0]
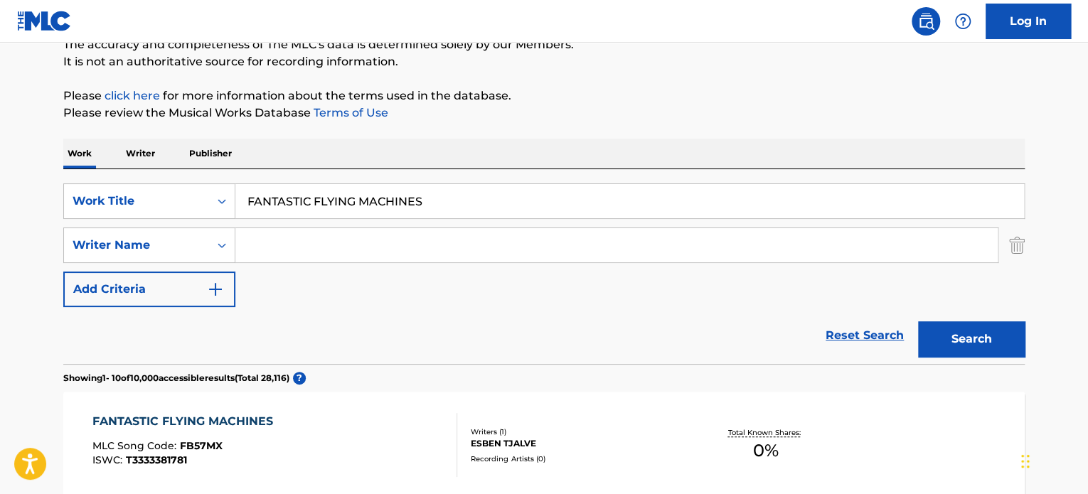
click at [332, 198] on input "FANTASTIC FLYING MACHINES" at bounding box center [629, 201] width 789 height 34
paste input "BIG BUSINES"
type input "BIG BUSINESS"
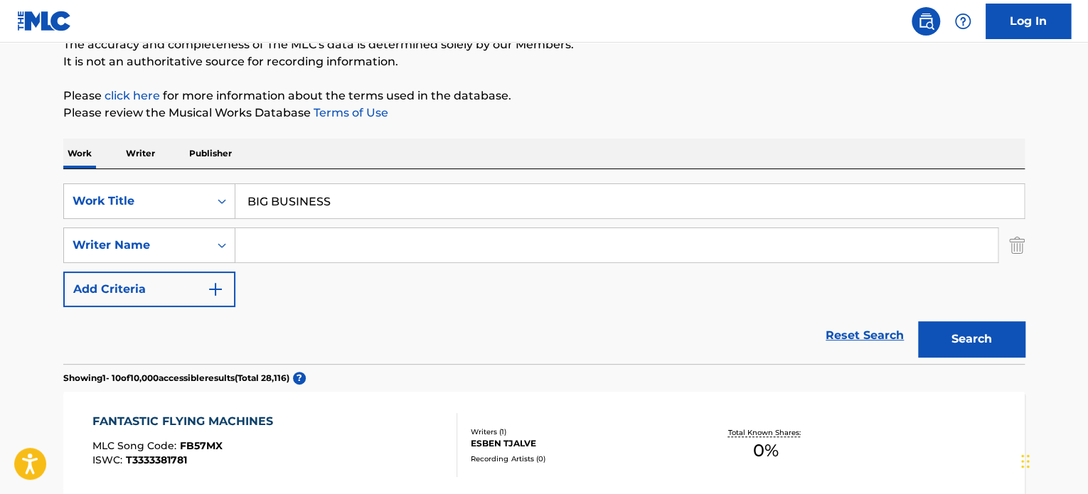
click at [361, 238] on input "Search Form" at bounding box center [616, 245] width 763 height 34
click at [361, 238] on input "PRICE" at bounding box center [616, 245] width 763 height 34
type input "PRICE"
click at [968, 335] on button "Search" at bounding box center [971, 340] width 107 height 36
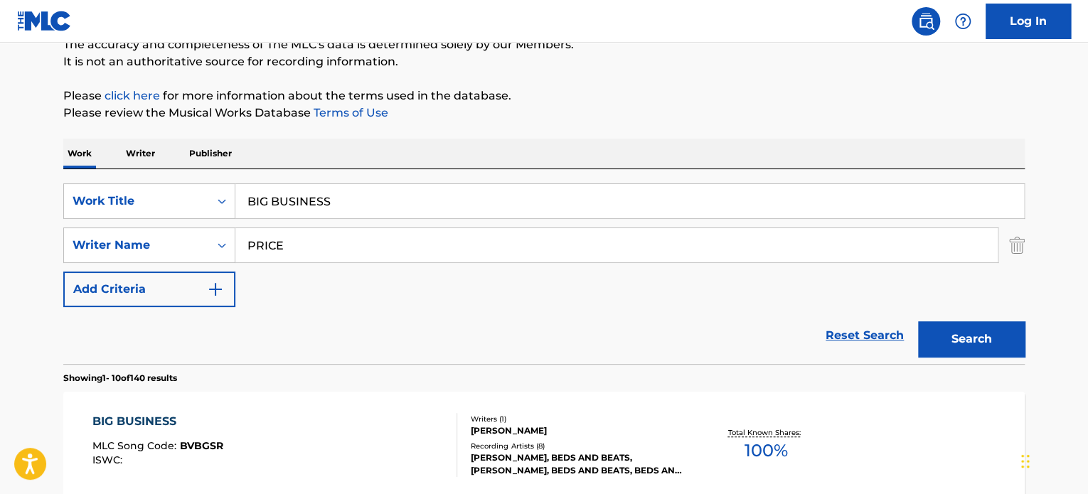
scroll to position [204, 0]
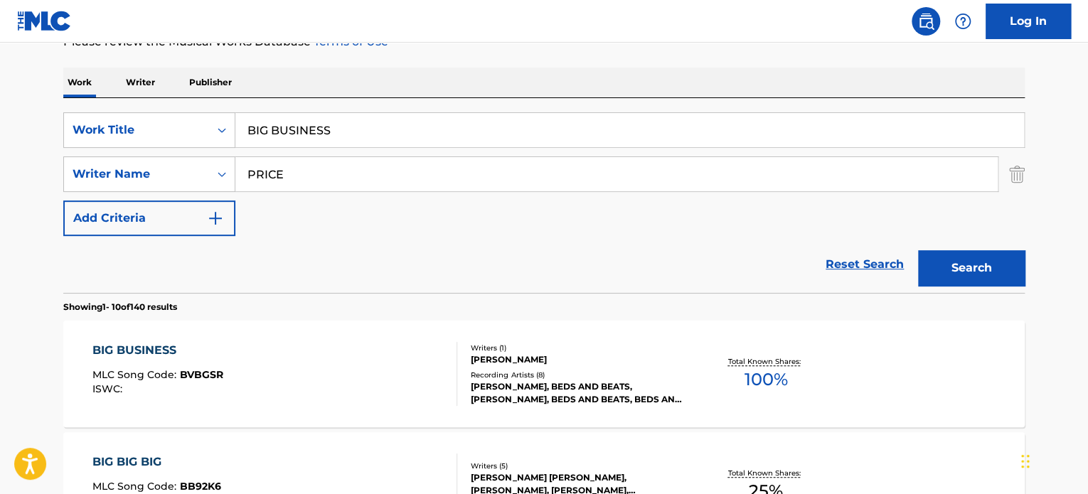
click at [355, 364] on div "BIG BUSINESS MLC Song Code : BVBGSR ISWC :" at bounding box center [275, 374] width 366 height 64
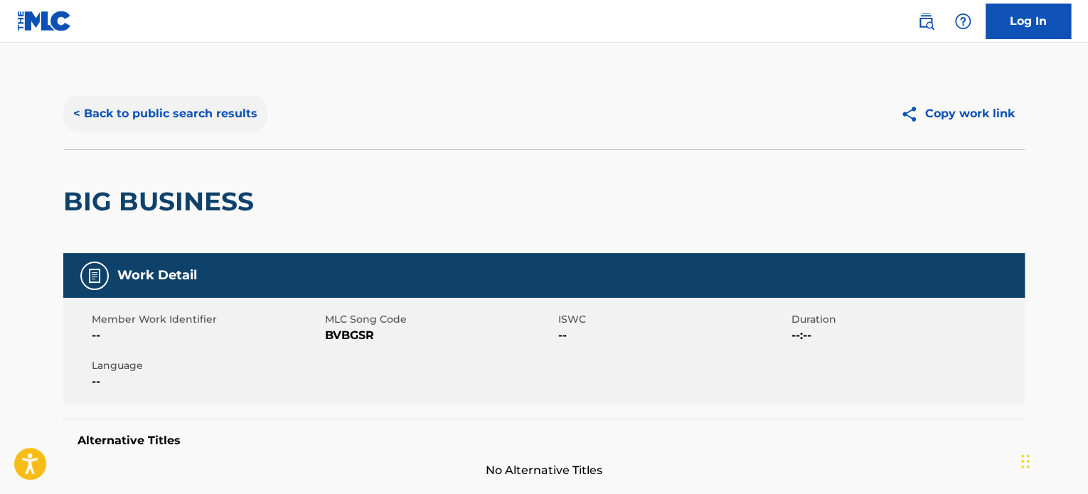
click at [165, 119] on button "< Back to public search results" at bounding box center [165, 114] width 204 height 36
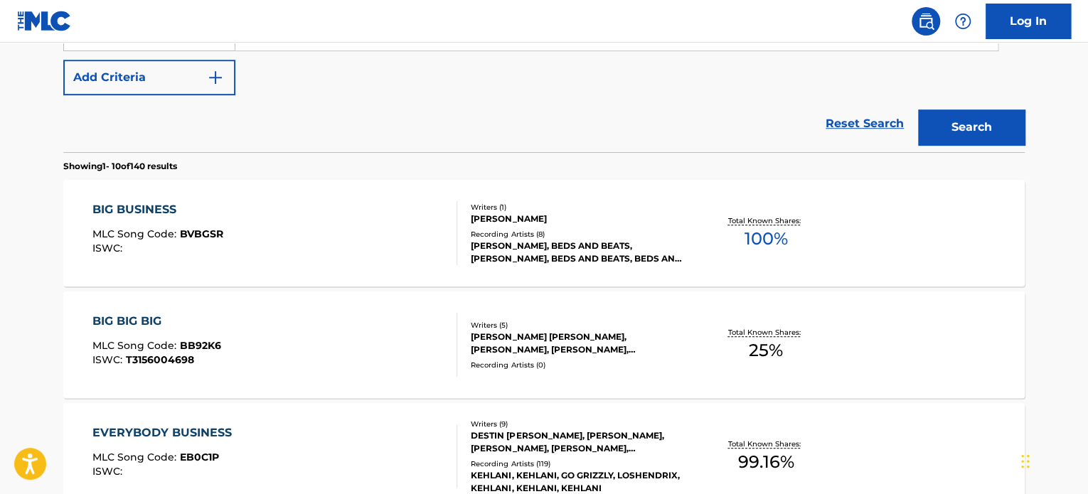
scroll to position [346, 0]
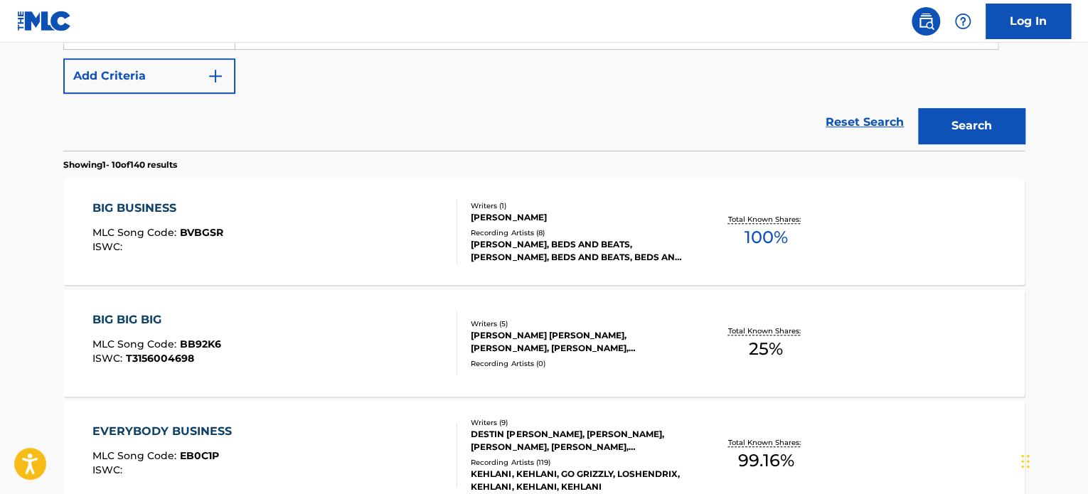
click at [292, 218] on div "BIG BUSINESS MLC Song Code : BVBGSR ISWC :" at bounding box center [275, 232] width 366 height 64
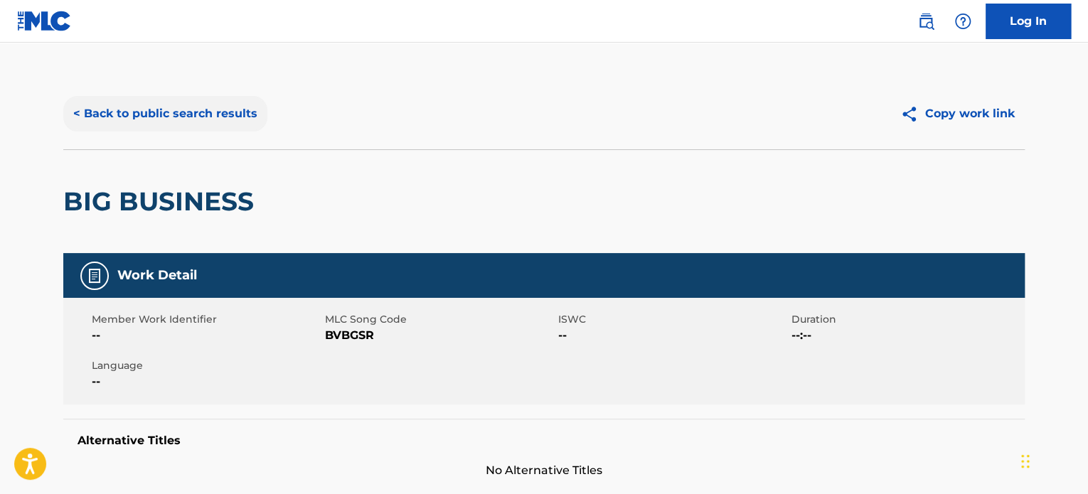
click at [222, 111] on button "< Back to public search results" at bounding box center [165, 114] width 204 height 36
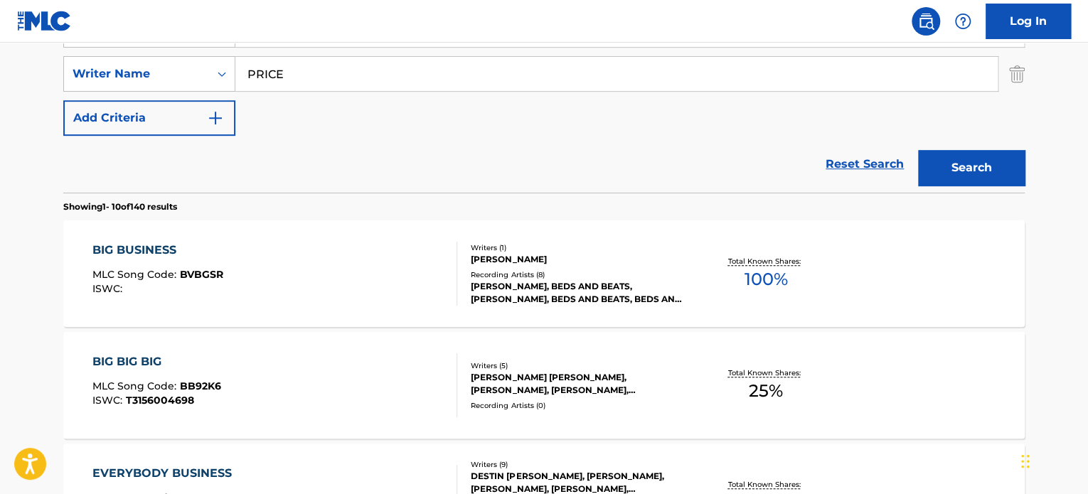
scroll to position [213, 0]
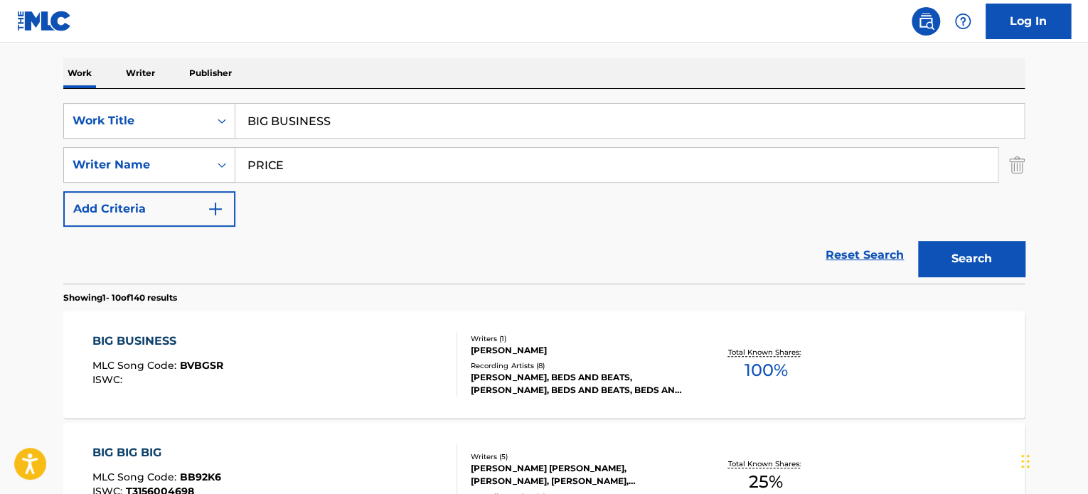
click at [325, 117] on input "BIG BUSINESS" at bounding box center [629, 121] width 789 height 34
paste input "COUNTRY ROAD TRIP"
type input "COUNTRY ROAD TRIP"
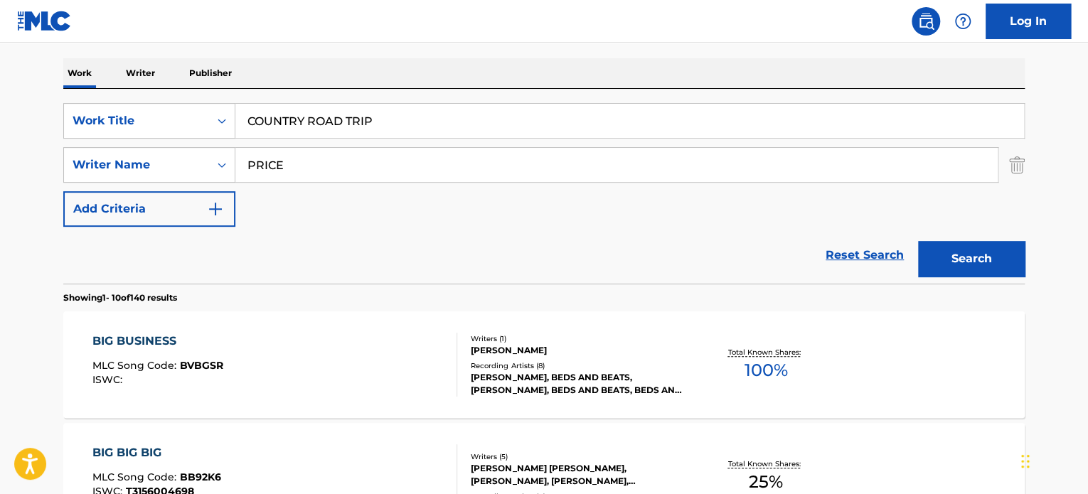
click at [331, 164] on input "PRICE" at bounding box center [616, 165] width 763 height 34
click at [331, 164] on input "[PERSON_NAME]" at bounding box center [616, 165] width 763 height 34
type input "[PERSON_NAME]"
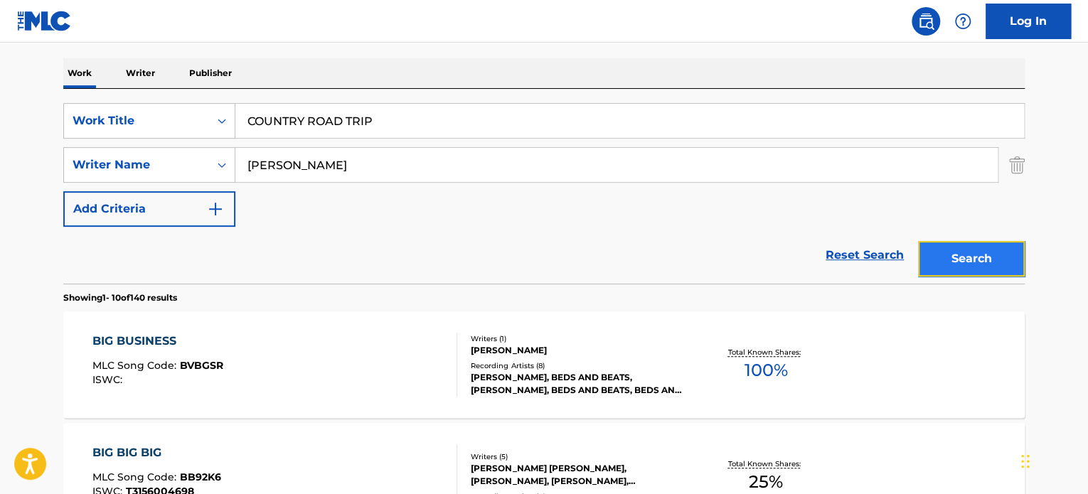
click at [942, 253] on button "Search" at bounding box center [971, 259] width 107 height 36
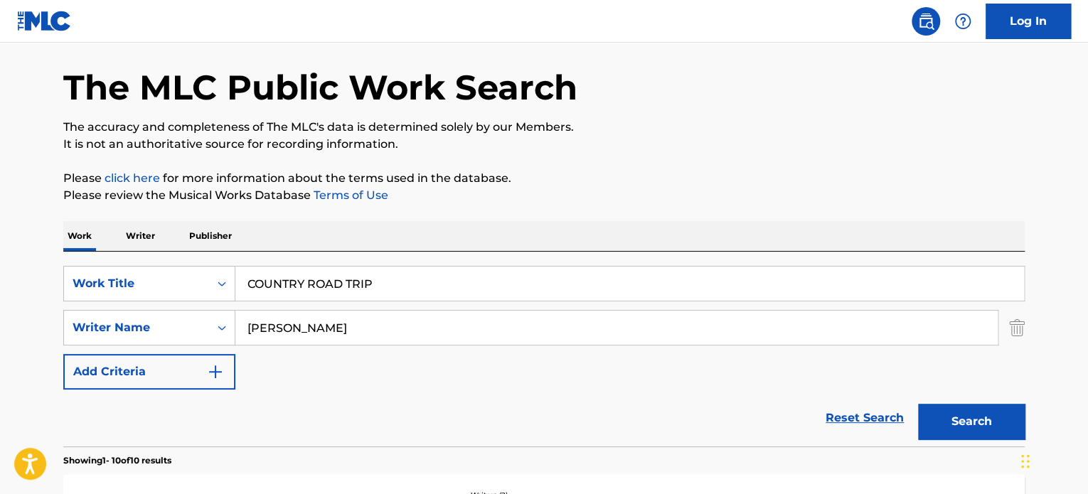
scroll to position [71, 0]
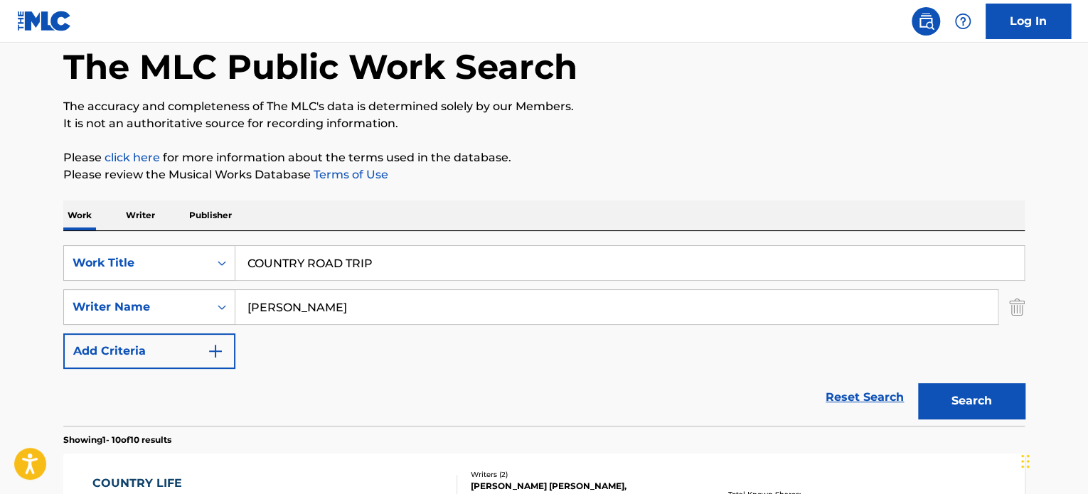
click at [369, 255] on input "COUNTRY ROAD TRIP" at bounding box center [629, 263] width 789 height 34
paste input "IN THE CROWD"
type input "IN THE CROWD"
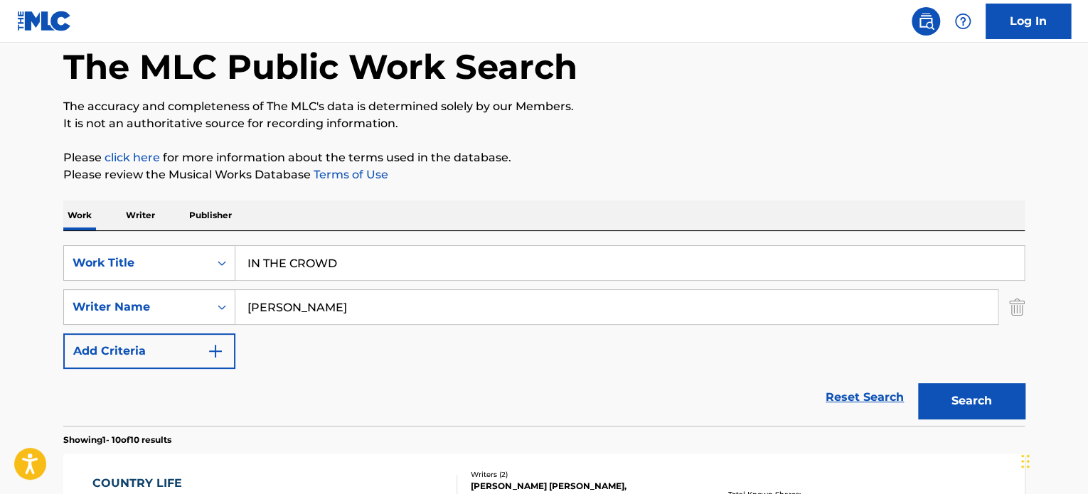
click at [356, 307] on input "[PERSON_NAME]" at bounding box center [616, 307] width 763 height 34
type input "[PERSON_NAME]"
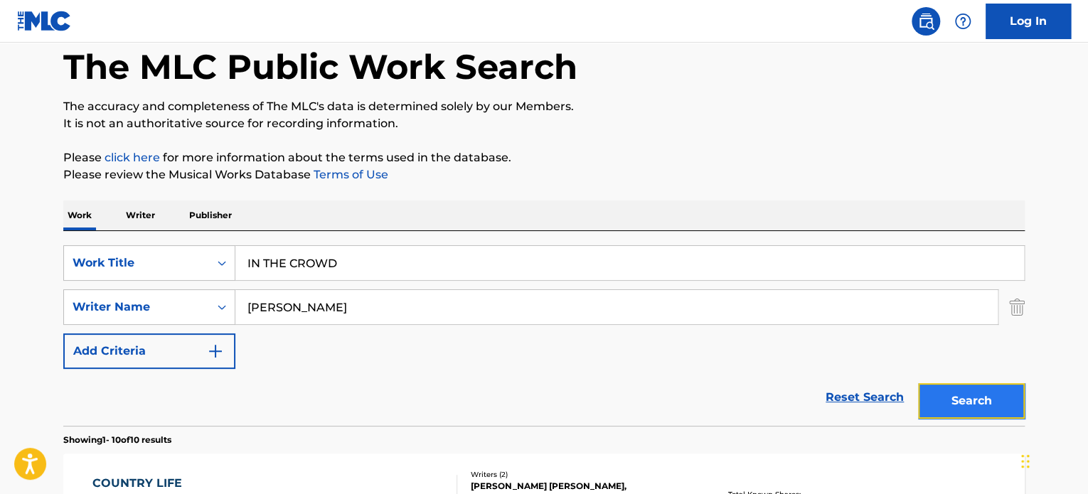
click at [973, 415] on button "Search" at bounding box center [971, 401] width 107 height 36
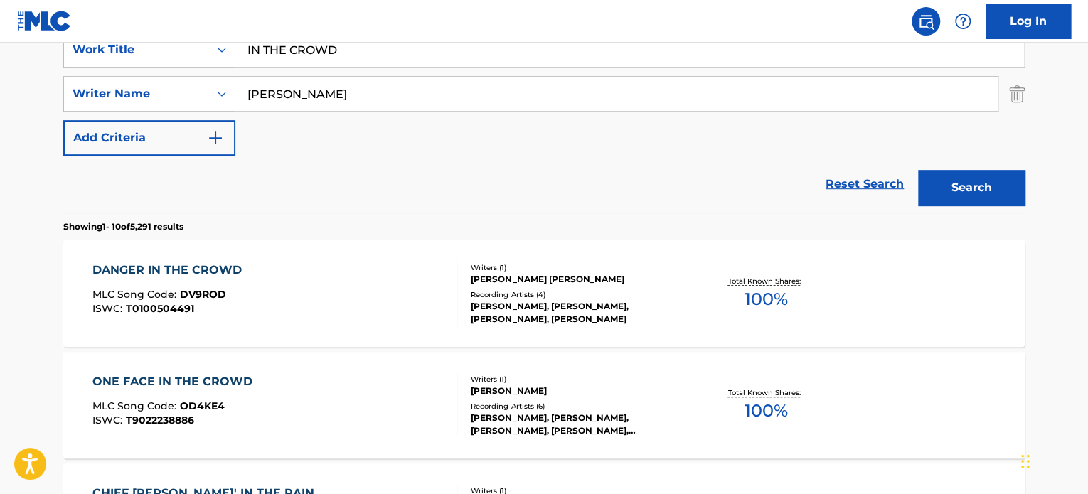
scroll to position [213, 0]
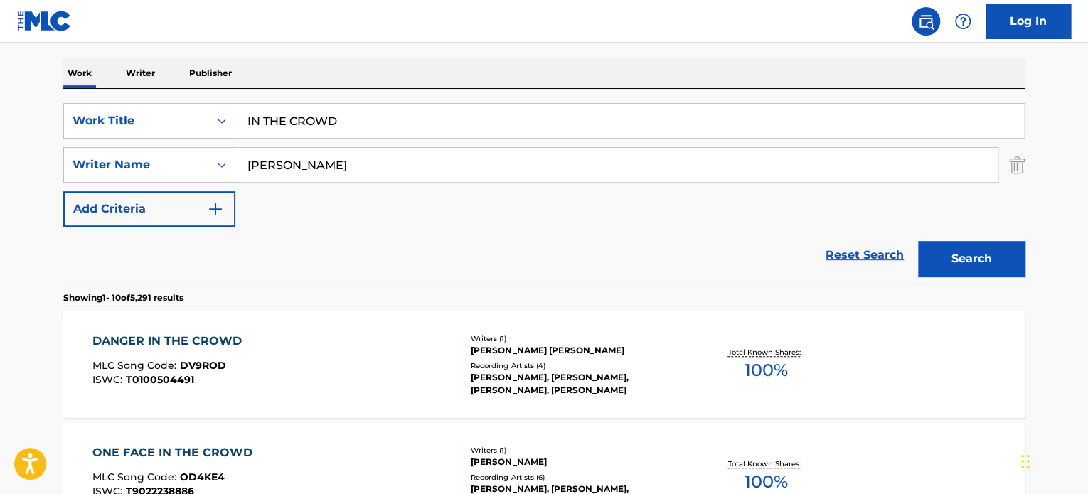
click at [349, 115] on input "IN THE CROWD" at bounding box center [629, 121] width 789 height 34
paste input "Smoking Blues"
type input "Smoking Blues"
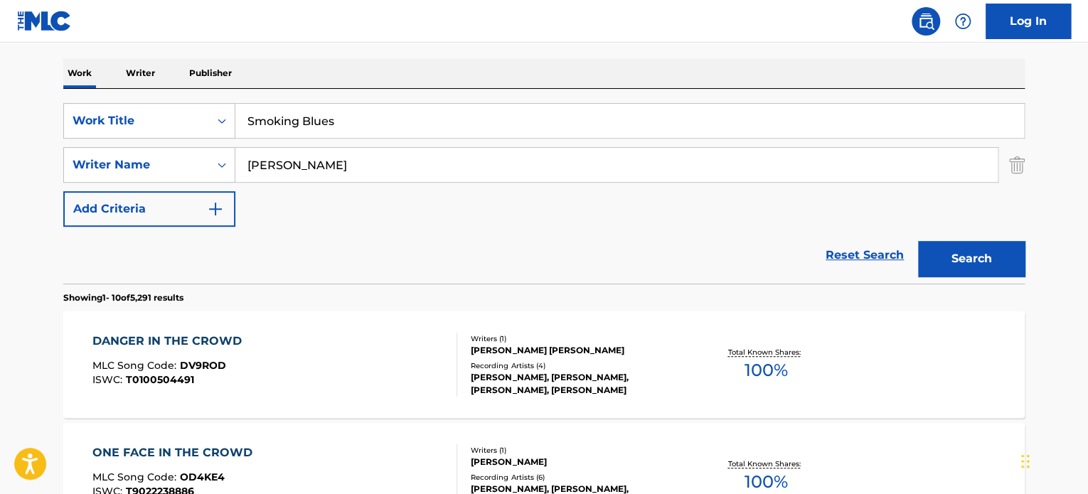
click at [345, 152] on input "[PERSON_NAME]" at bounding box center [616, 165] width 763 height 34
click at [349, 168] on input "[PERSON_NAME]" at bounding box center [616, 165] width 763 height 34
type input "[PERSON_NAME]"
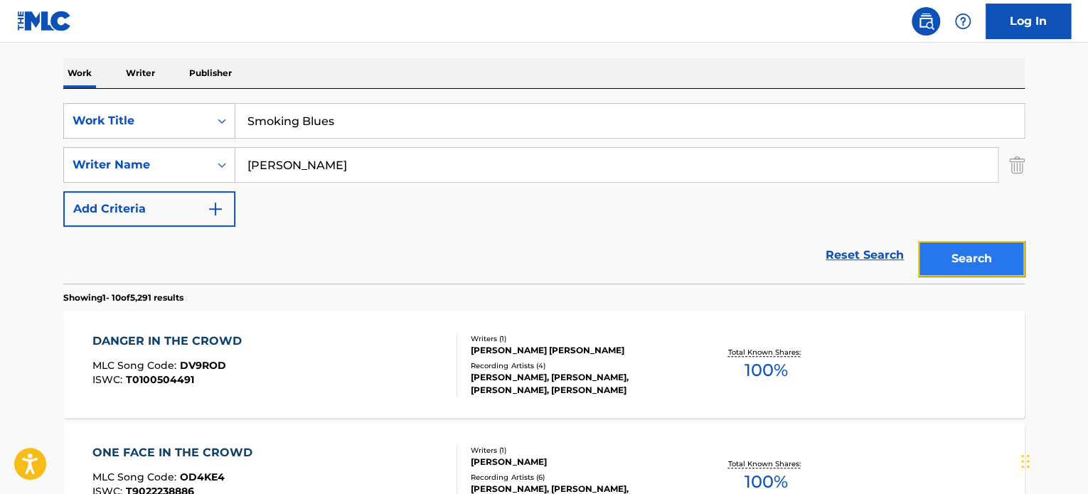
click at [936, 255] on button "Search" at bounding box center [971, 259] width 107 height 36
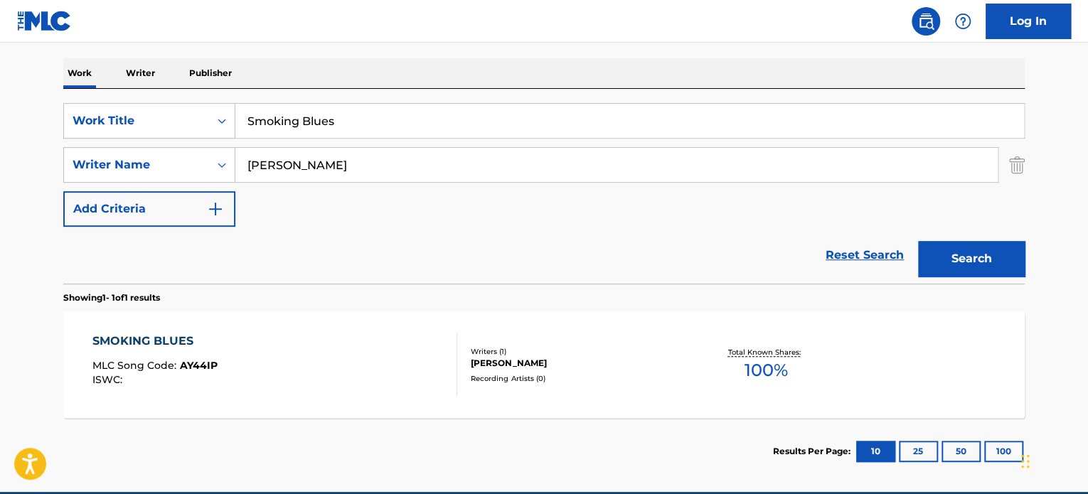
click at [372, 376] on div "SMOKING BLUES MLC Song Code : AY44IP ISWC :" at bounding box center [275, 365] width 366 height 64
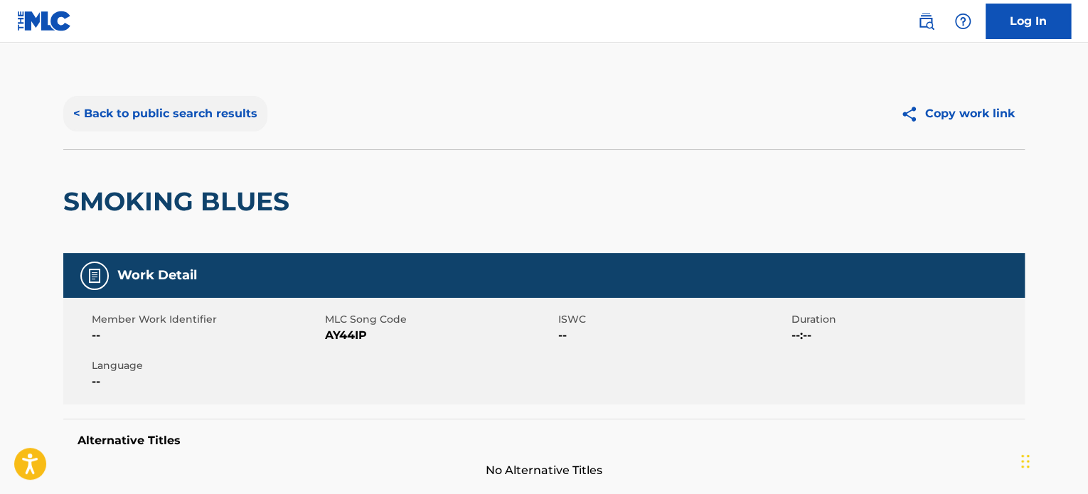
click at [165, 102] on button "< Back to public search results" at bounding box center [165, 114] width 204 height 36
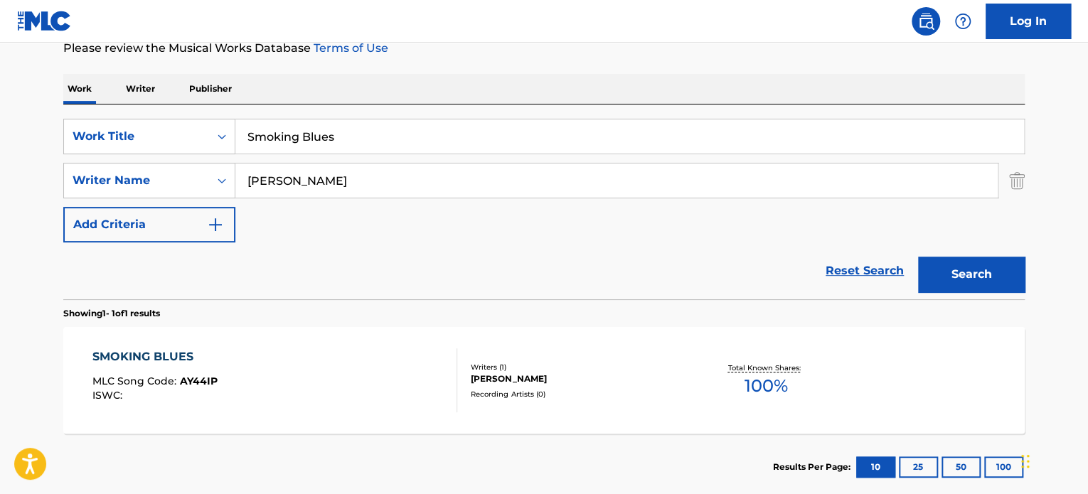
scroll to position [269, 0]
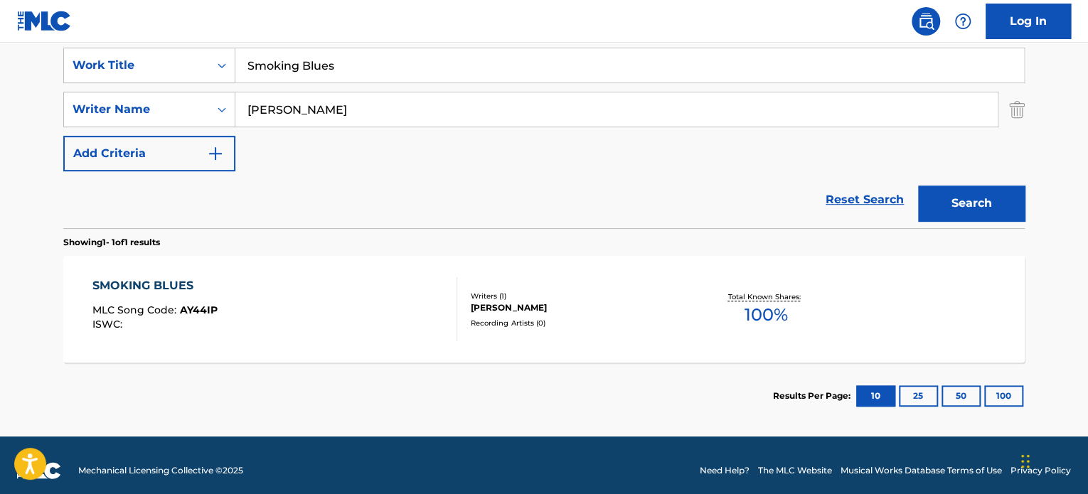
click at [285, 295] on div "SMOKING BLUES MLC Song Code : AY44IP ISWC :" at bounding box center [275, 309] width 366 height 64
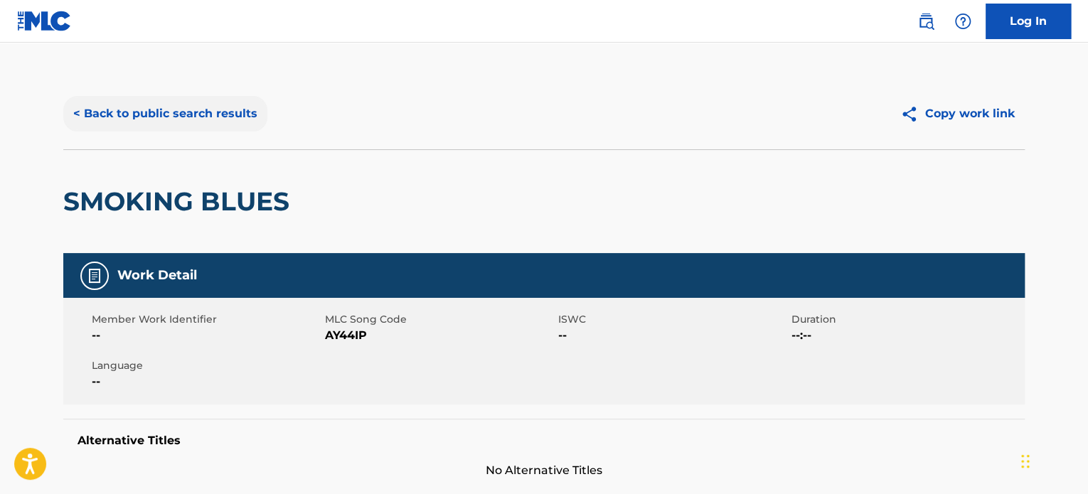
click at [259, 116] on button "< Back to public search results" at bounding box center [165, 114] width 204 height 36
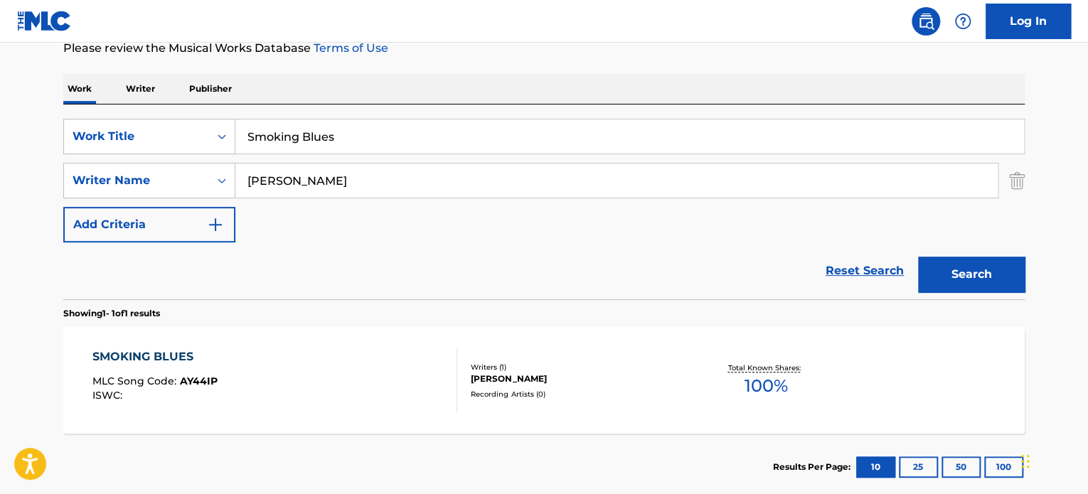
click at [332, 137] on input "Smoking Blues" at bounding box center [629, 137] width 789 height 34
paste input "WAKA WAKA"
type input "WAKA WAKA"
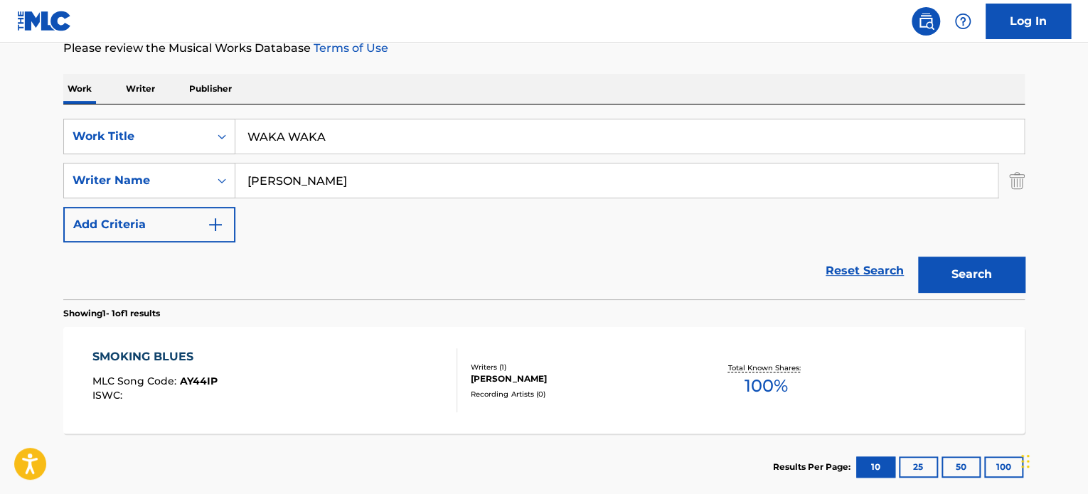
click at [342, 179] on input "[PERSON_NAME]" at bounding box center [616, 181] width 763 height 34
click at [342, 179] on input "SEKKAT" at bounding box center [616, 181] width 763 height 34
type input "SEKKAT"
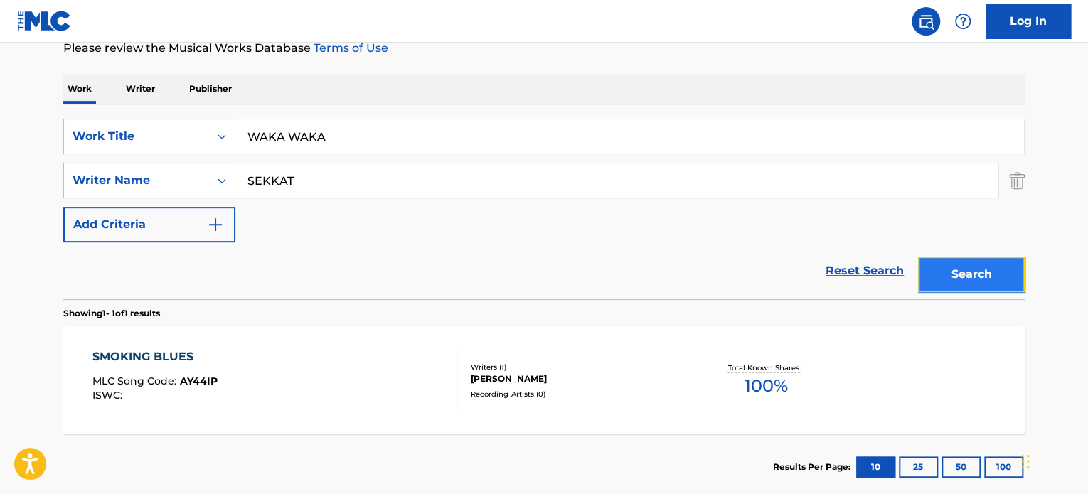
click at [967, 275] on button "Search" at bounding box center [971, 275] width 107 height 36
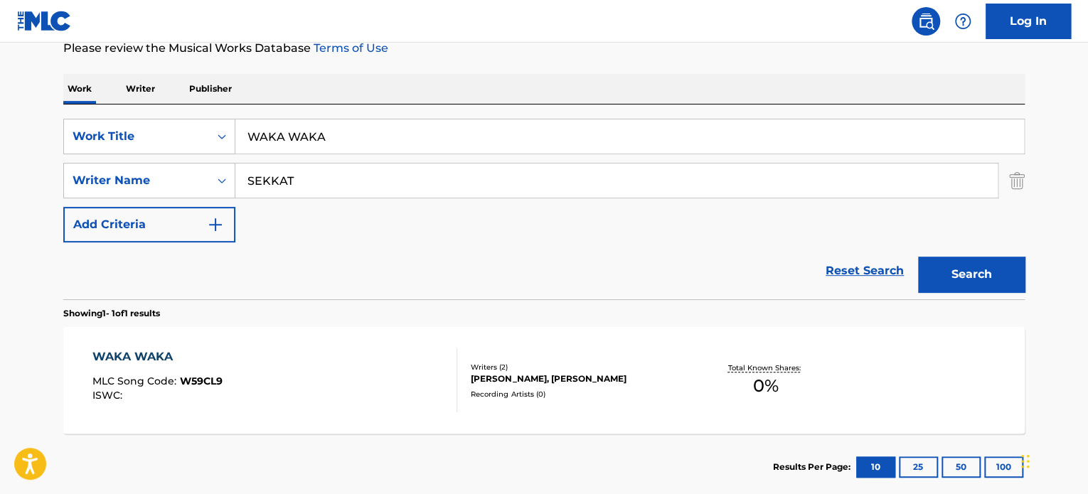
click at [402, 353] on div "WAKA WAKA MLC Song Code : W59CL9 ISWC :" at bounding box center [275, 381] width 366 height 64
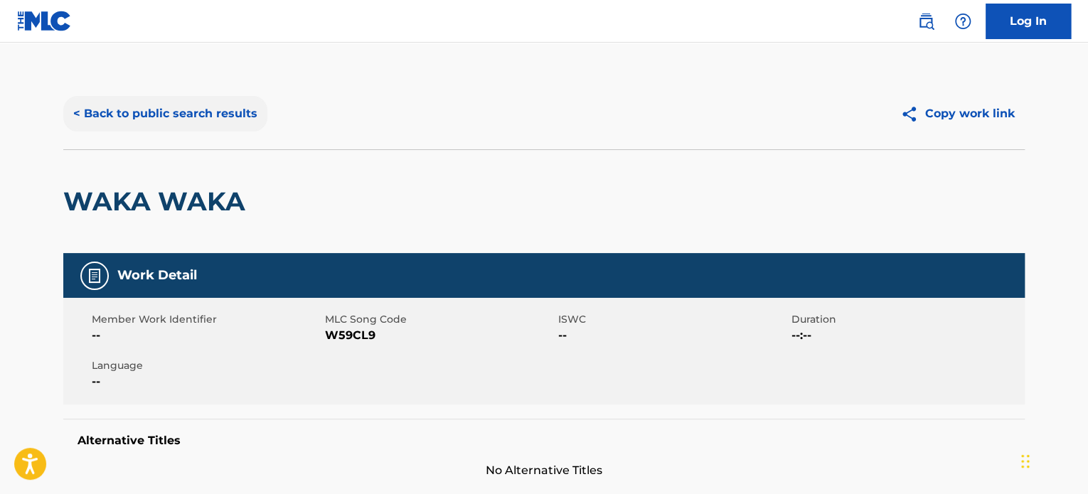
click at [245, 107] on button "< Back to public search results" at bounding box center [165, 114] width 204 height 36
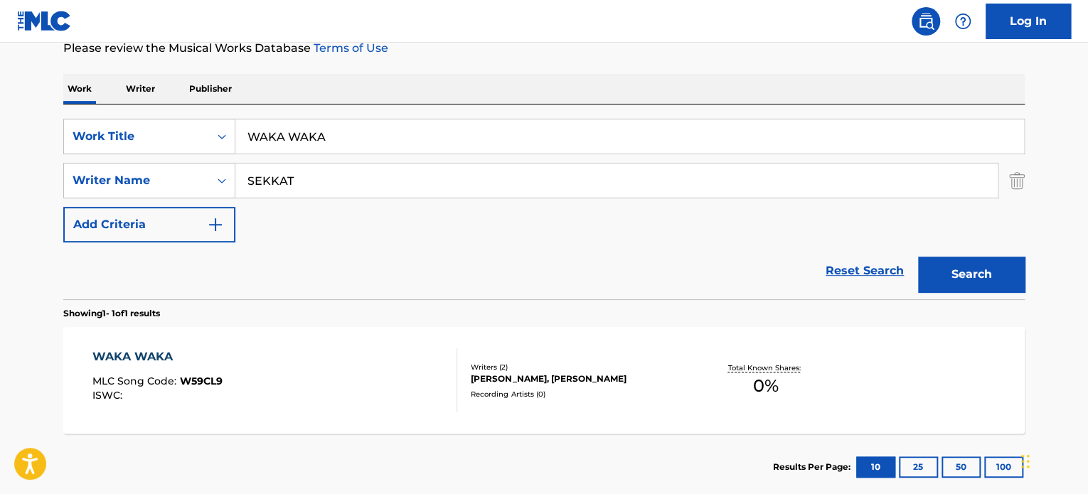
click at [370, 137] on input "WAKA WAKA" at bounding box center [629, 137] width 789 height 34
paste input "VACATION"
type input "VACATION"
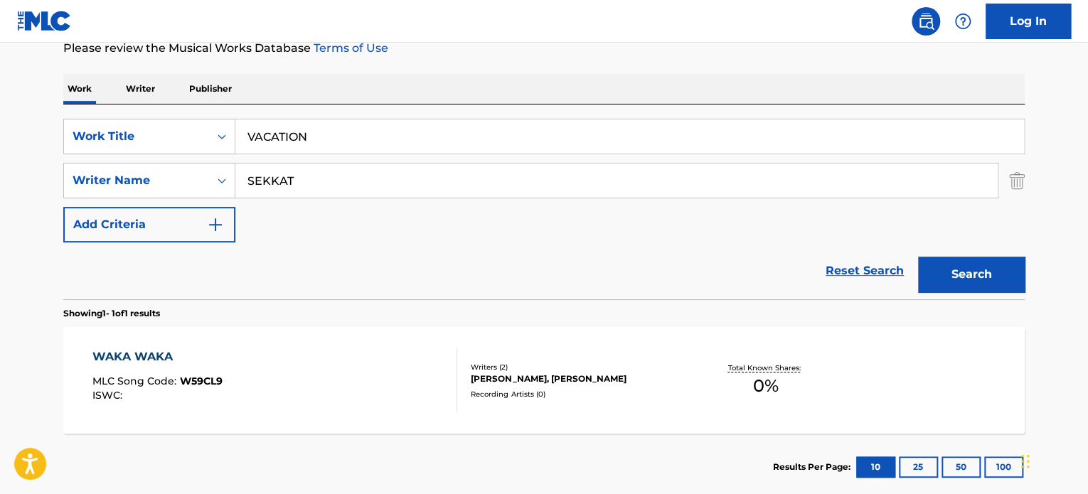
click at [381, 179] on input "SEKKAT" at bounding box center [616, 181] width 763 height 34
click at [381, 179] on input "DENTE" at bounding box center [616, 181] width 763 height 34
type input "DENTE"
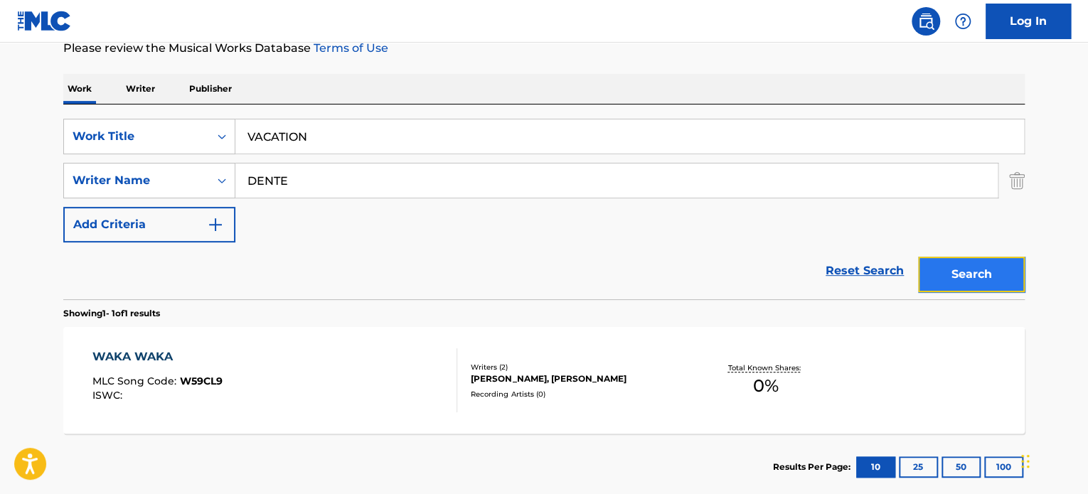
click at [953, 273] on button "Search" at bounding box center [971, 275] width 107 height 36
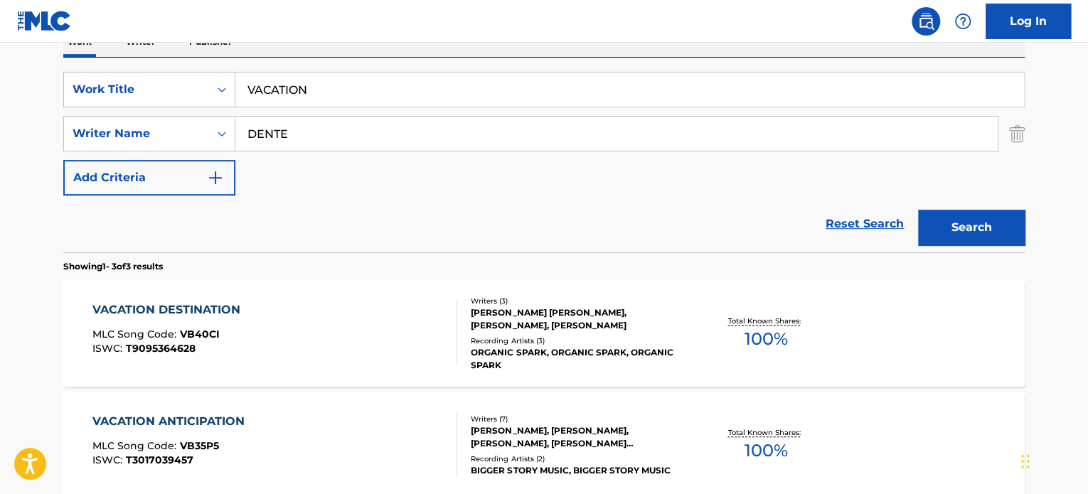
scroll to position [269, 0]
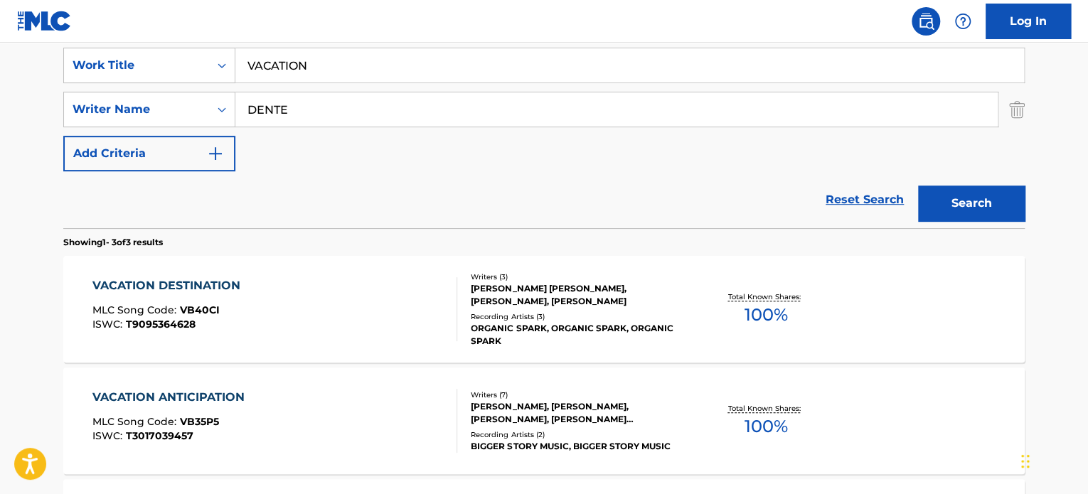
click at [388, 317] on div "VACATION DESTINATION MLC Song Code : VB40CI ISWC : T9095364628" at bounding box center [275, 309] width 366 height 64
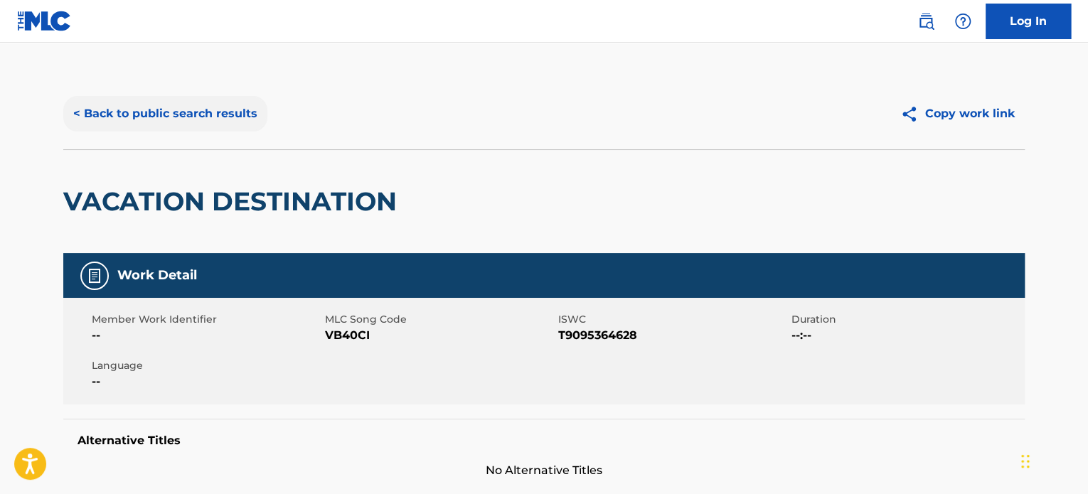
click at [198, 119] on button "< Back to public search results" at bounding box center [165, 114] width 204 height 36
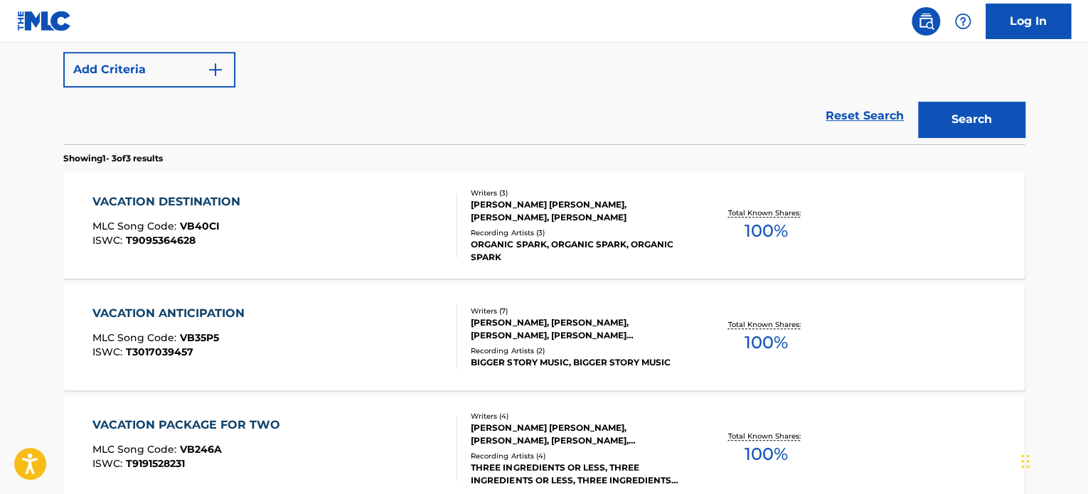
scroll to position [198, 0]
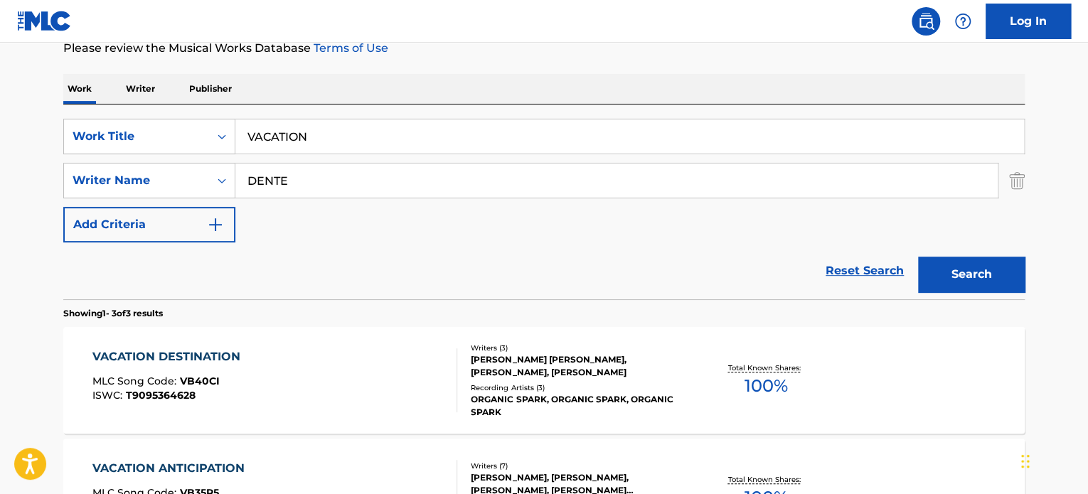
click at [358, 181] on input "DENTE" at bounding box center [616, 181] width 763 height 34
type input "CRON"
click at [918, 257] on button "Search" at bounding box center [971, 275] width 107 height 36
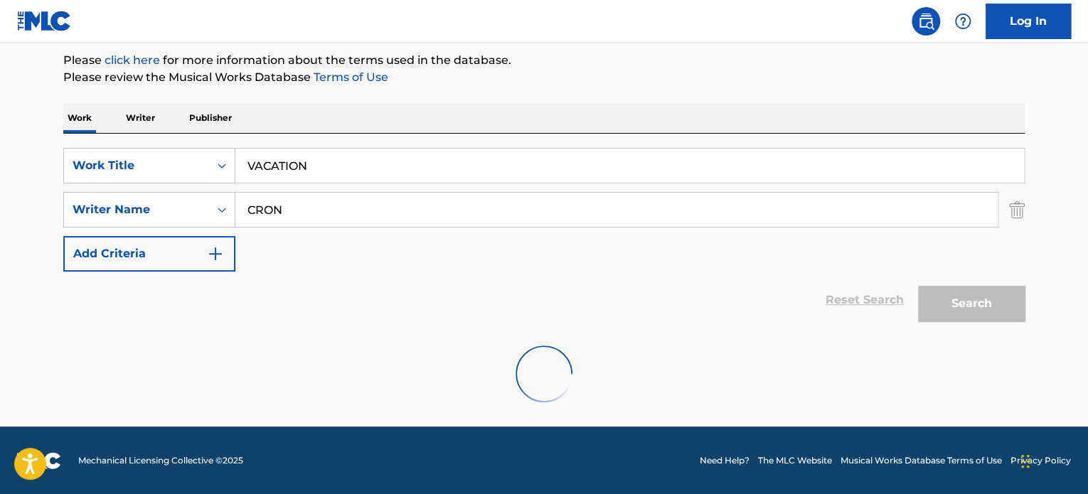
scroll to position [122, 0]
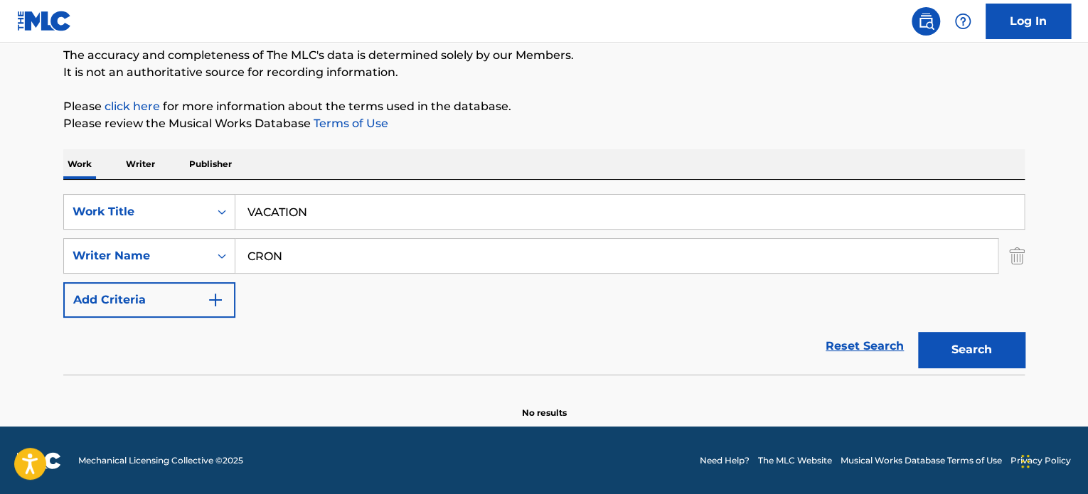
click at [295, 210] on input "VACATION" at bounding box center [629, 212] width 789 height 34
paste input "SECRETS OF ZE"
type input "SECRETS OF [DEMOGRAPHIC_DATA]"
click at [329, 247] on input "CRON" at bounding box center [616, 256] width 763 height 34
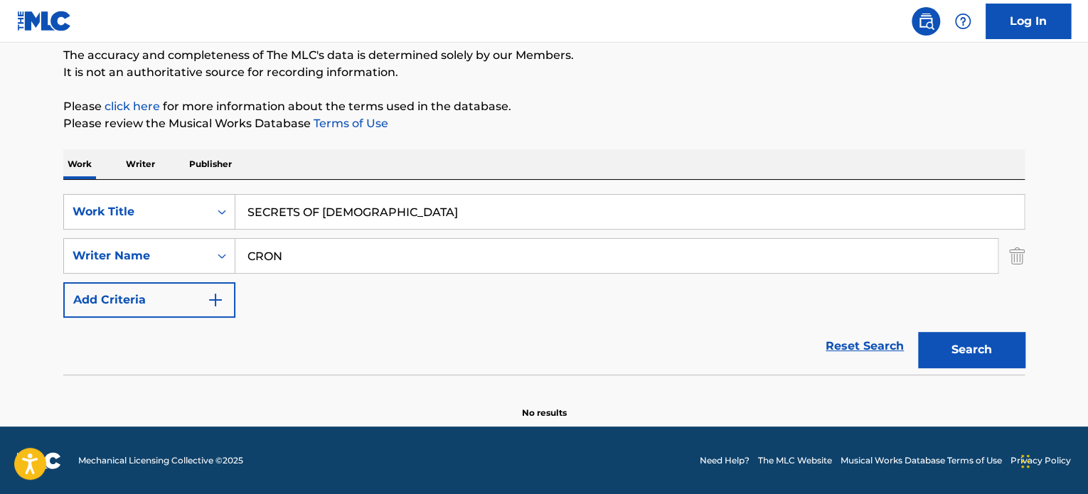
click at [329, 247] on input "CRON" at bounding box center [616, 256] width 763 height 34
click at [329, 247] on input "[PERSON_NAME]" at bounding box center [616, 256] width 763 height 34
type input "[PERSON_NAME]"
drag, startPoint x: 963, startPoint y: 341, endPoint x: 875, endPoint y: 253, distance: 124.8
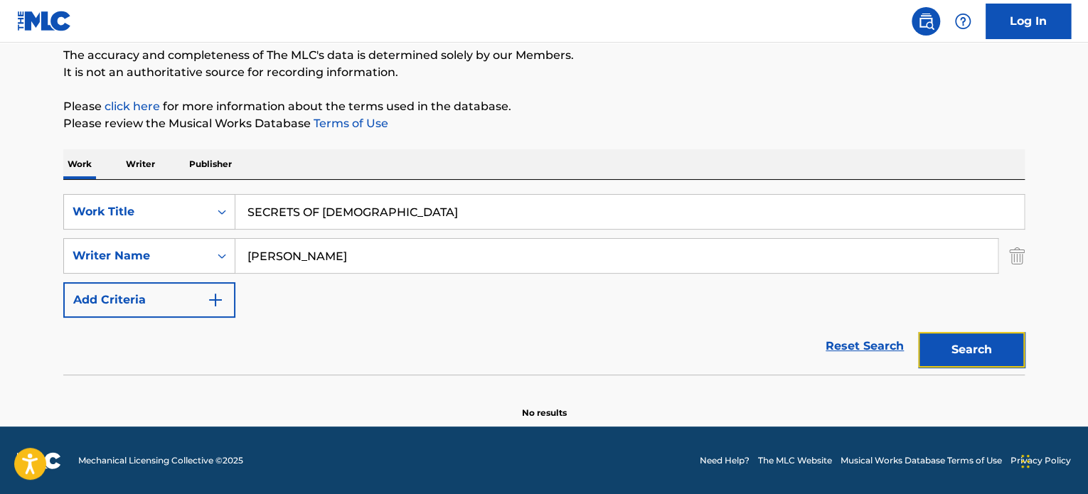
click at [958, 334] on button "Search" at bounding box center [971, 350] width 107 height 36
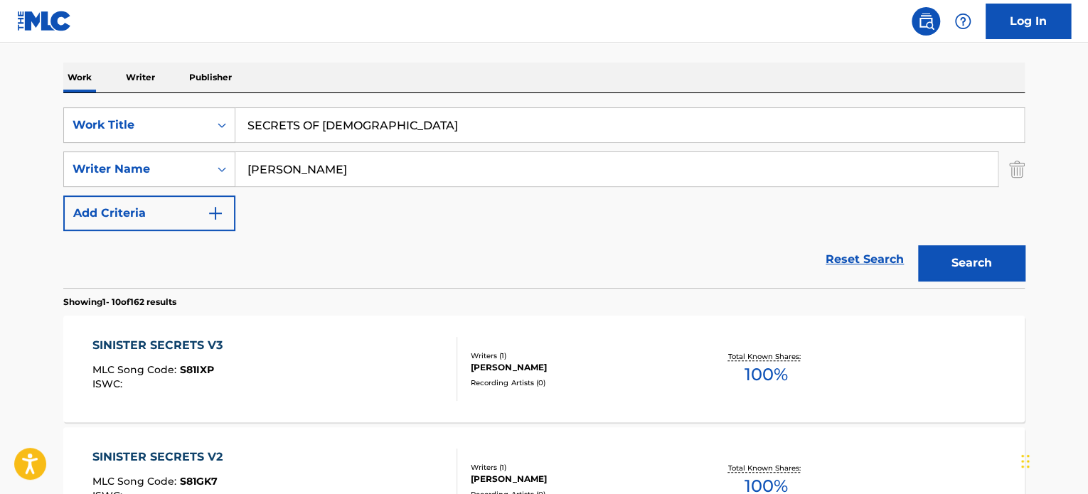
scroll to position [213, 0]
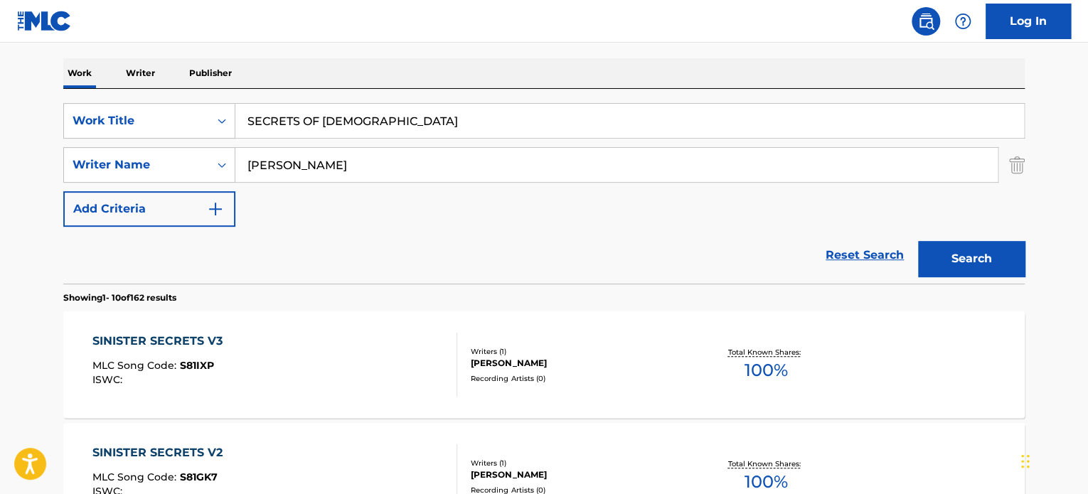
click at [339, 118] on input "SECRETS OF [DEMOGRAPHIC_DATA]" at bounding box center [629, 121] width 789 height 34
paste input "GO THE DISTANCE"
type input "GO THE DISTANCE"
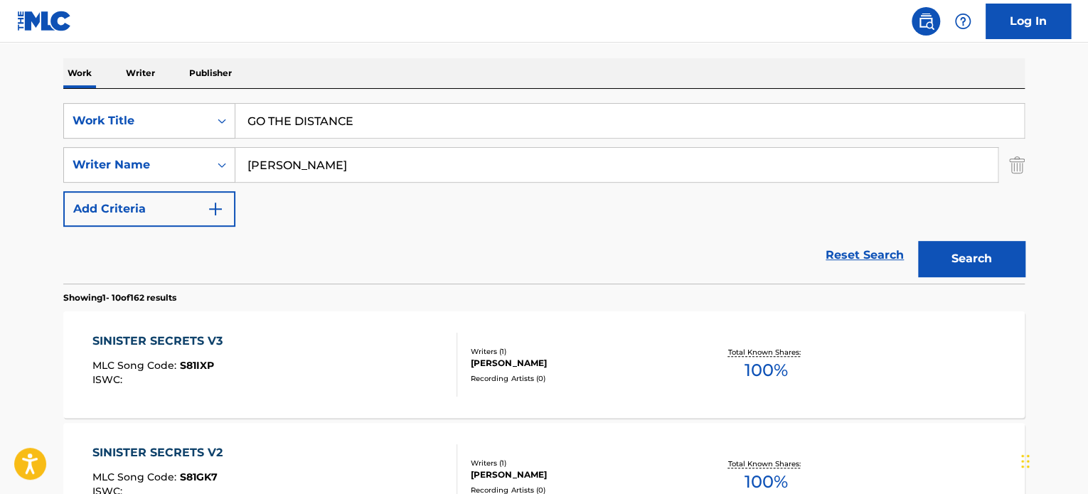
click at [345, 162] on input "[PERSON_NAME]" at bounding box center [616, 165] width 763 height 34
type input "[PERSON_NAME]"
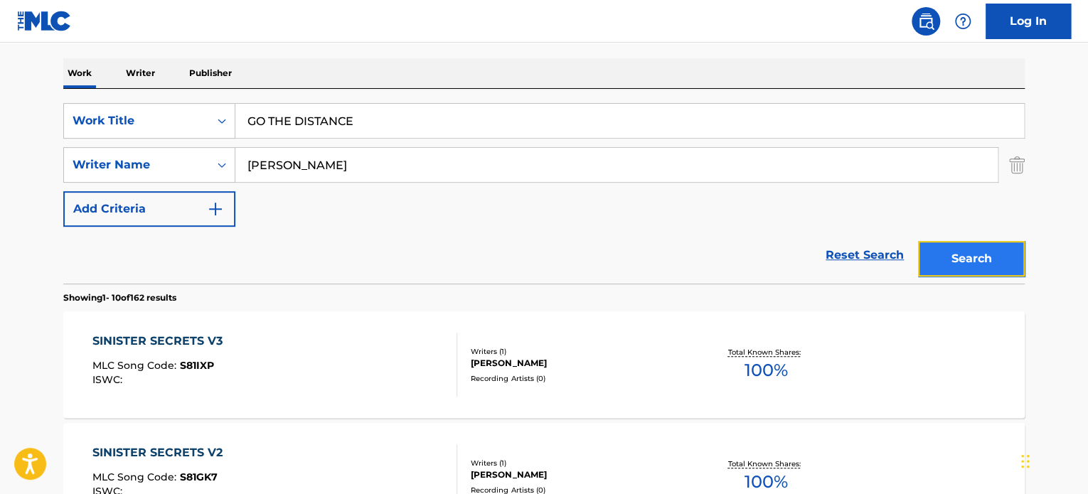
click at [933, 247] on button "Search" at bounding box center [971, 259] width 107 height 36
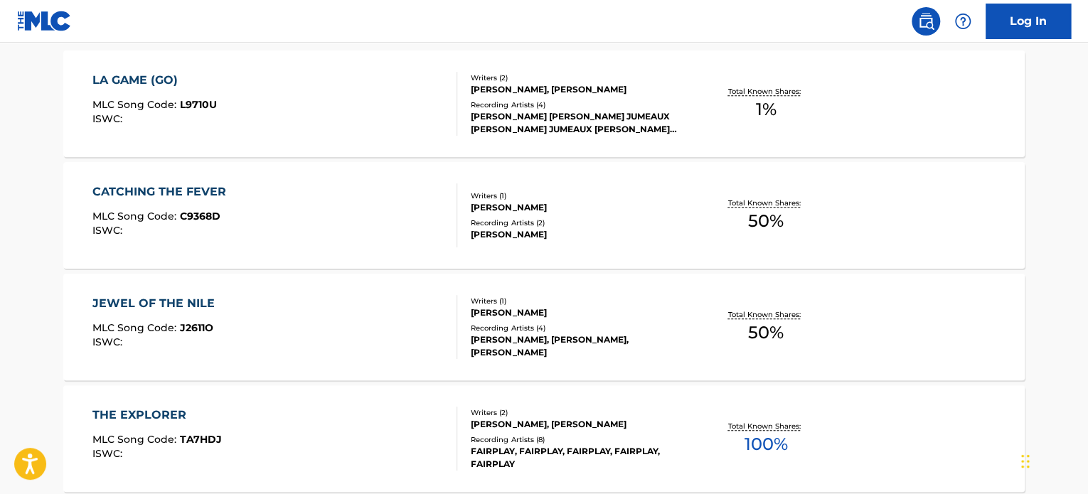
scroll to position [285, 0]
